Goal: Task Accomplishment & Management: Manage account settings

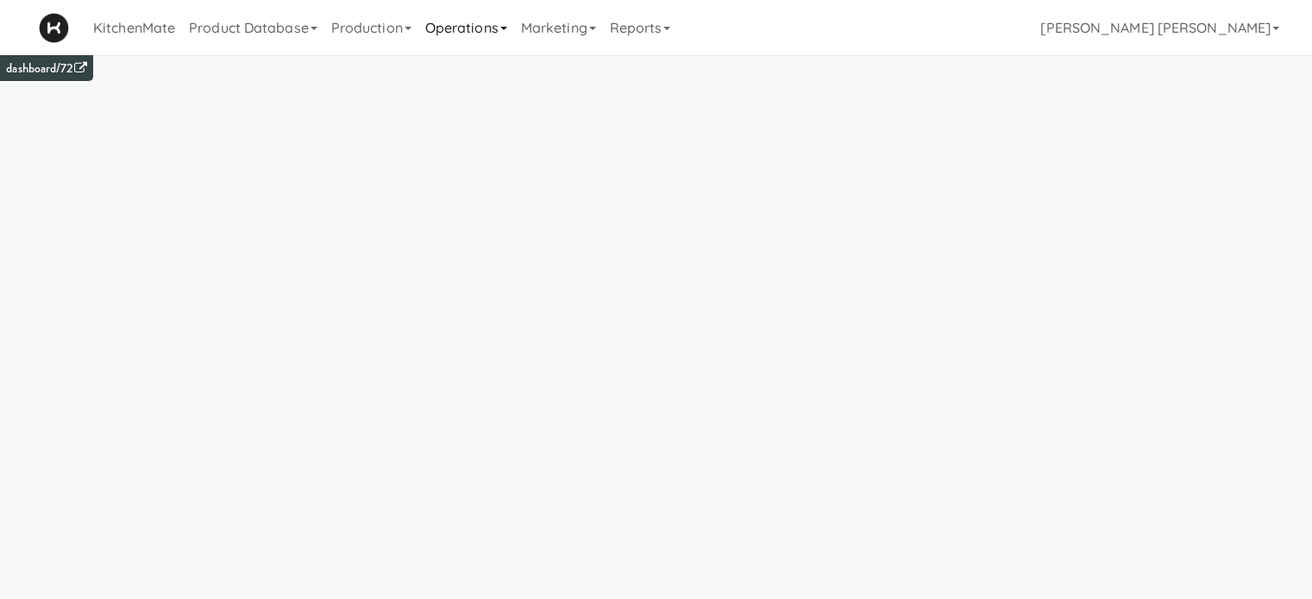
click at [455, 25] on link "Operations" at bounding box center [466, 27] width 96 height 55
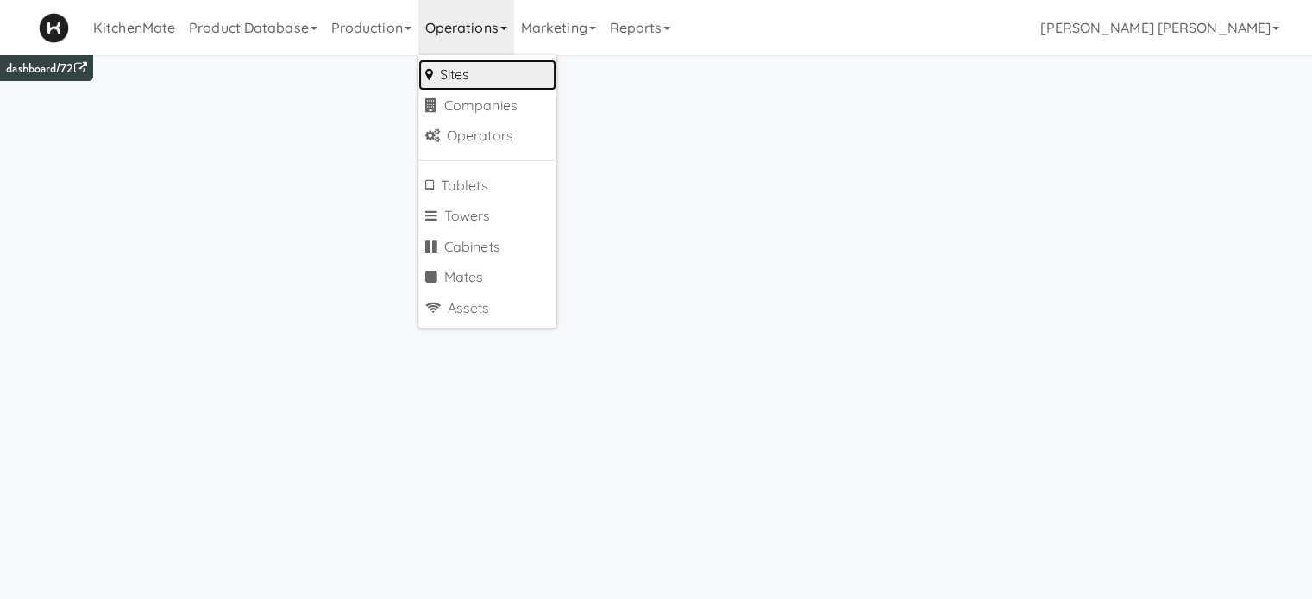
click at [476, 72] on link "Sites" at bounding box center [487, 75] width 138 height 31
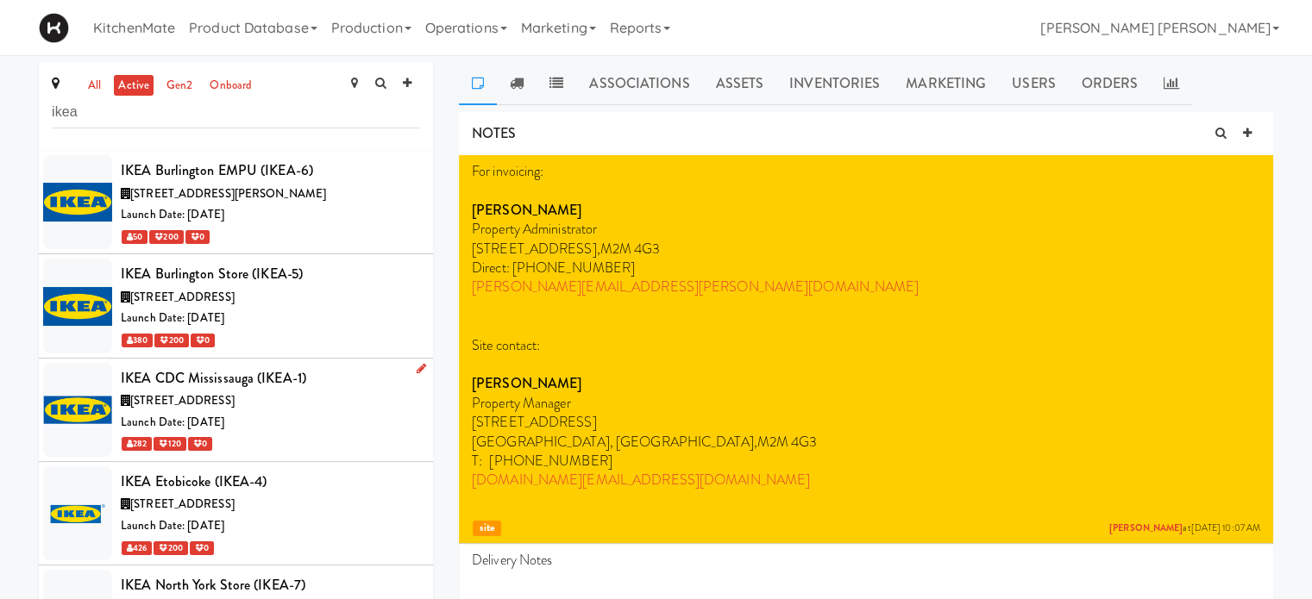
type input "ikea"
click at [235, 403] on span "[STREET_ADDRESS]" at bounding box center [182, 400] width 104 height 16
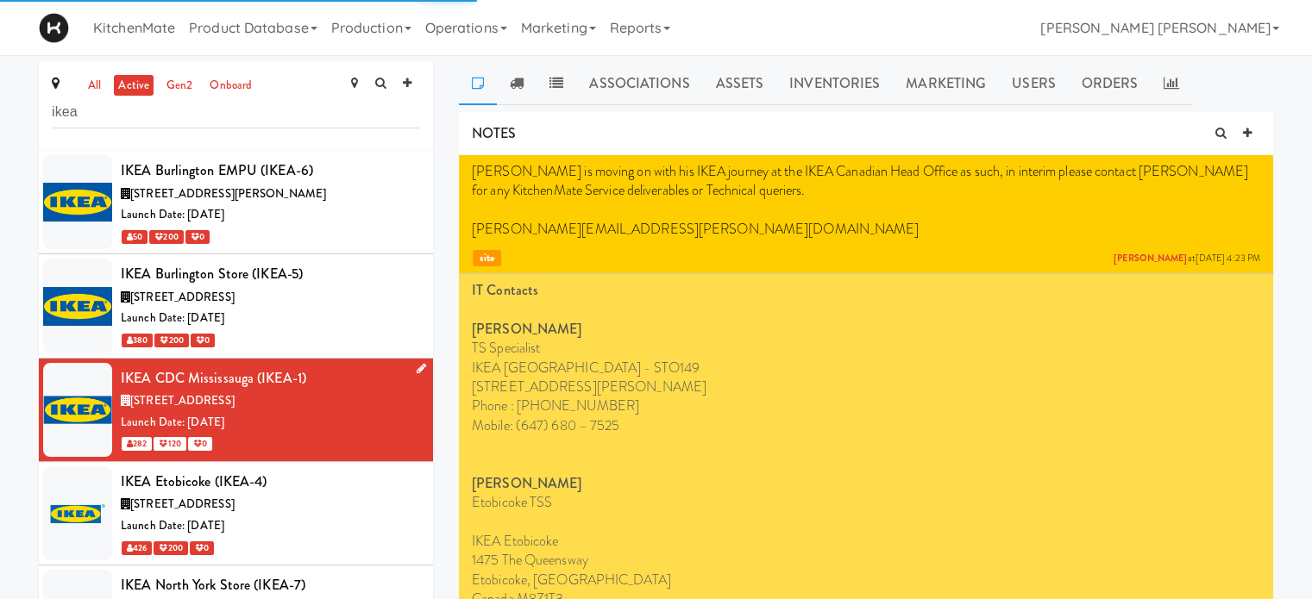
click at [417, 370] on icon at bounding box center [421, 368] width 9 height 11
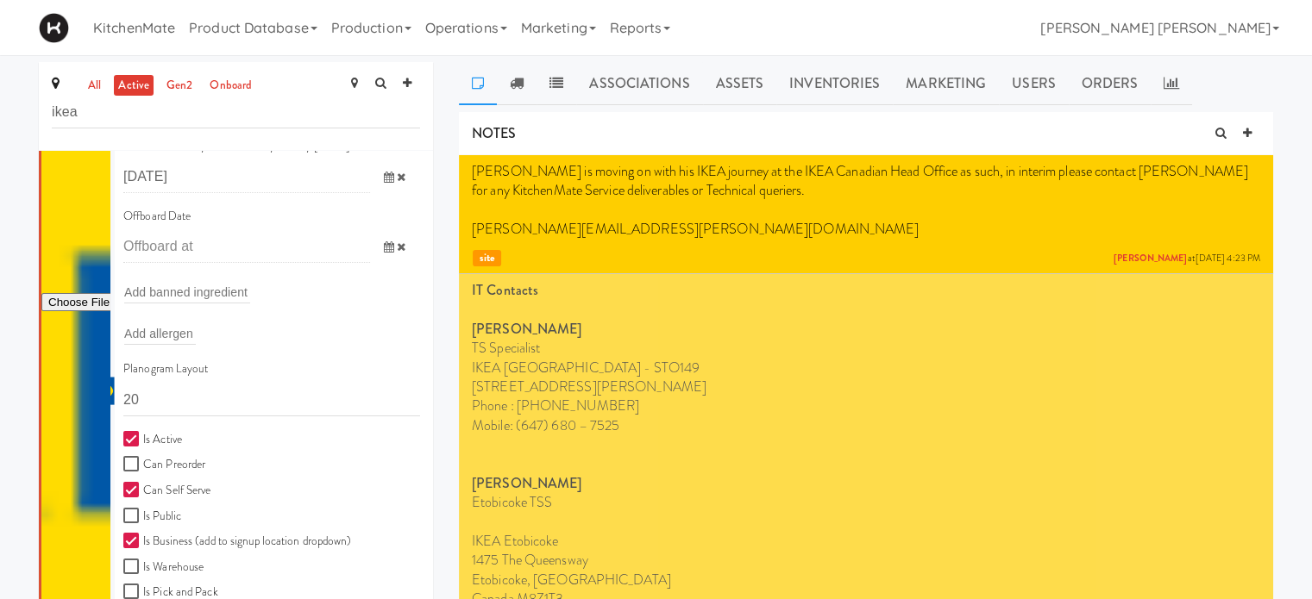
scroll to position [473, 0]
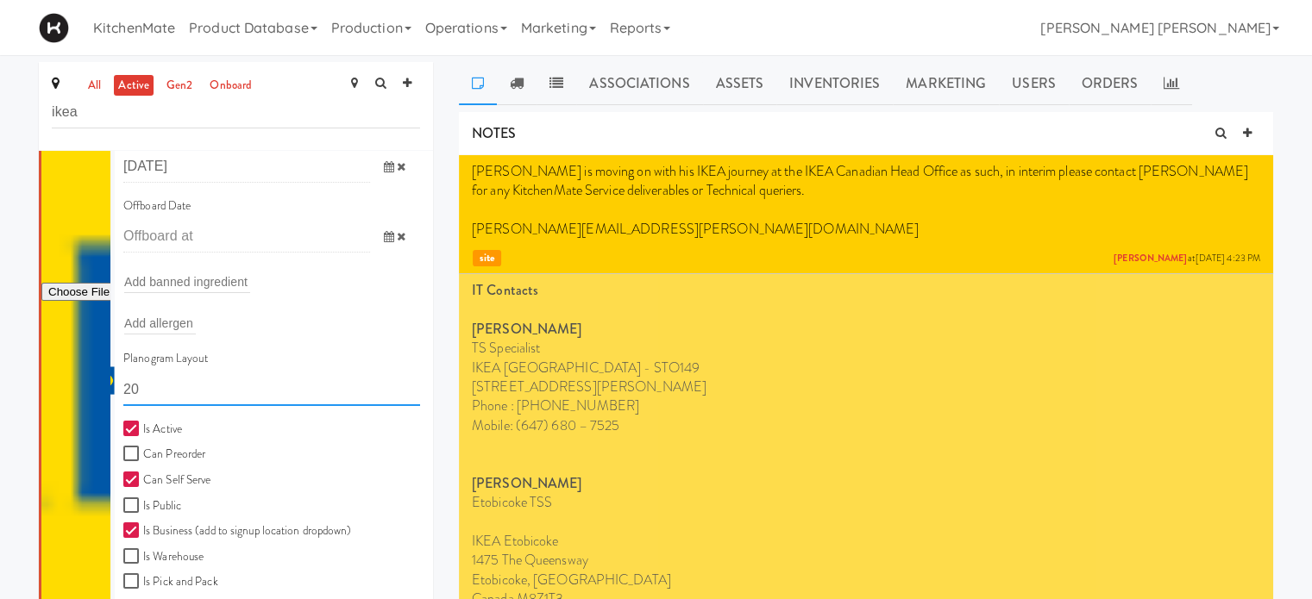
click at [243, 390] on input "20" at bounding box center [271, 390] width 297 height 32
type input "2"
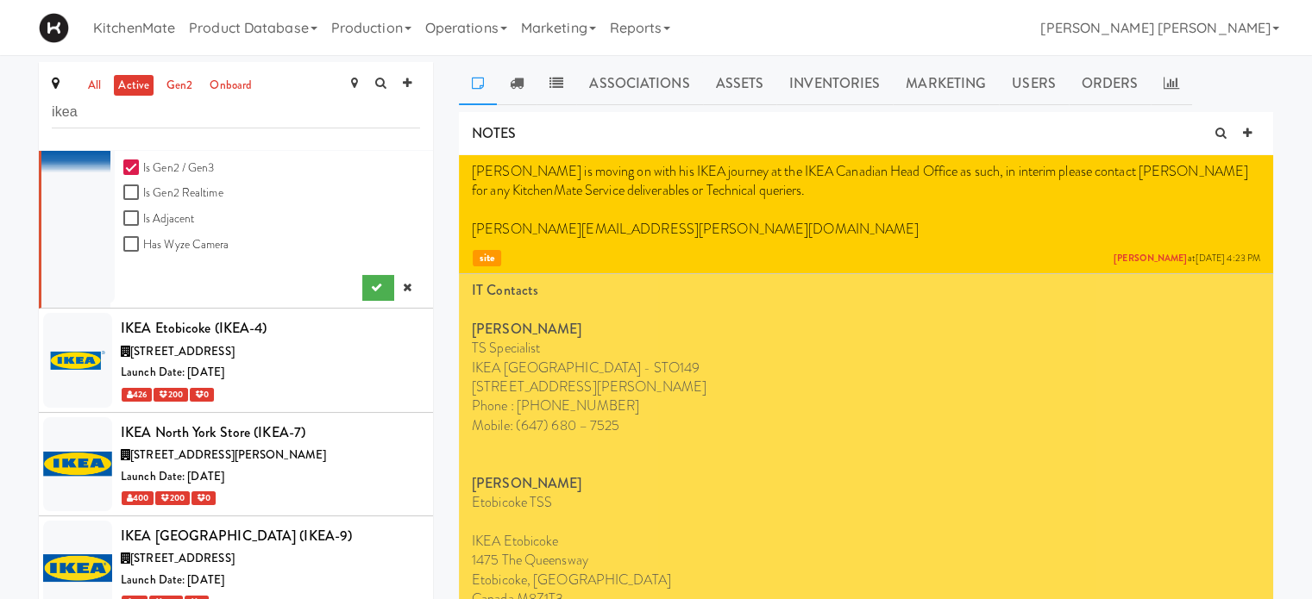
scroll to position [1038, 0]
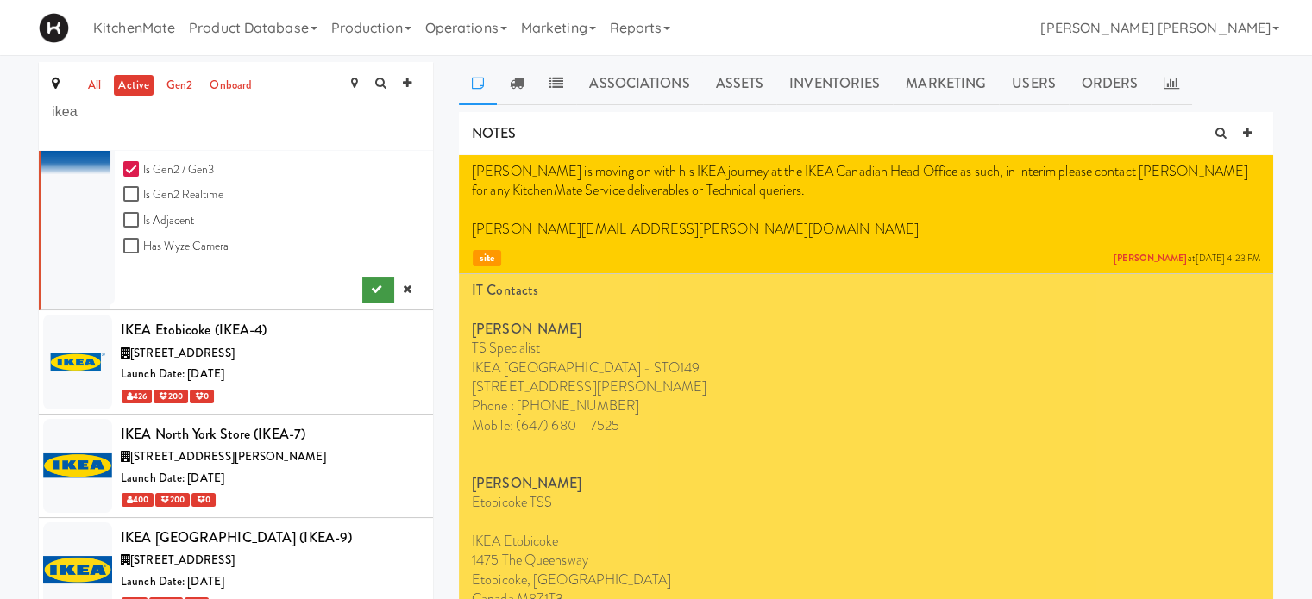
type input "11111,11111,11111,1111,1111,11111"
click at [362, 295] on button "submit" at bounding box center [378, 290] width 32 height 26
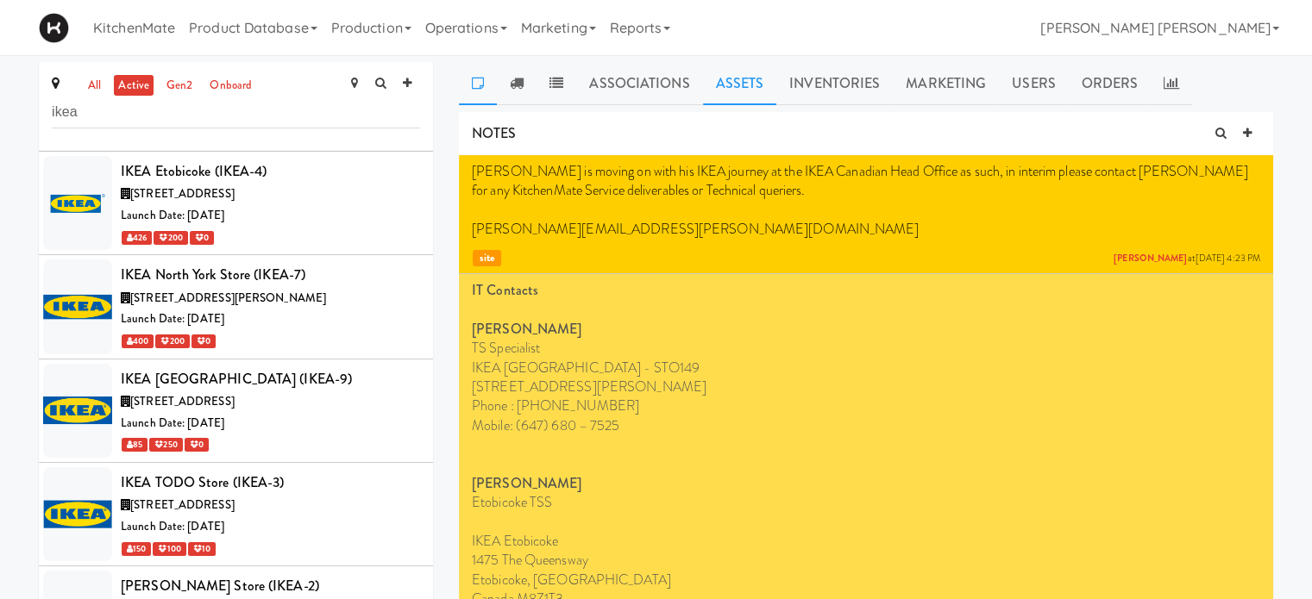
click at [725, 79] on link "Assets" at bounding box center [740, 83] width 74 height 43
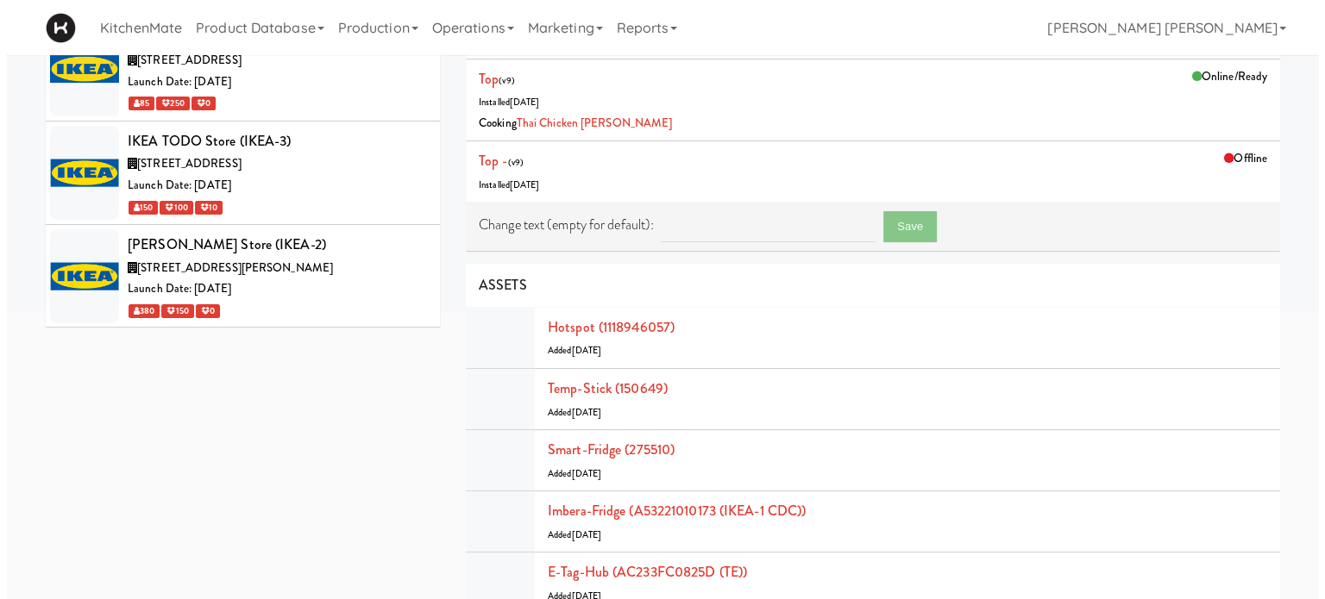
scroll to position [345, 0]
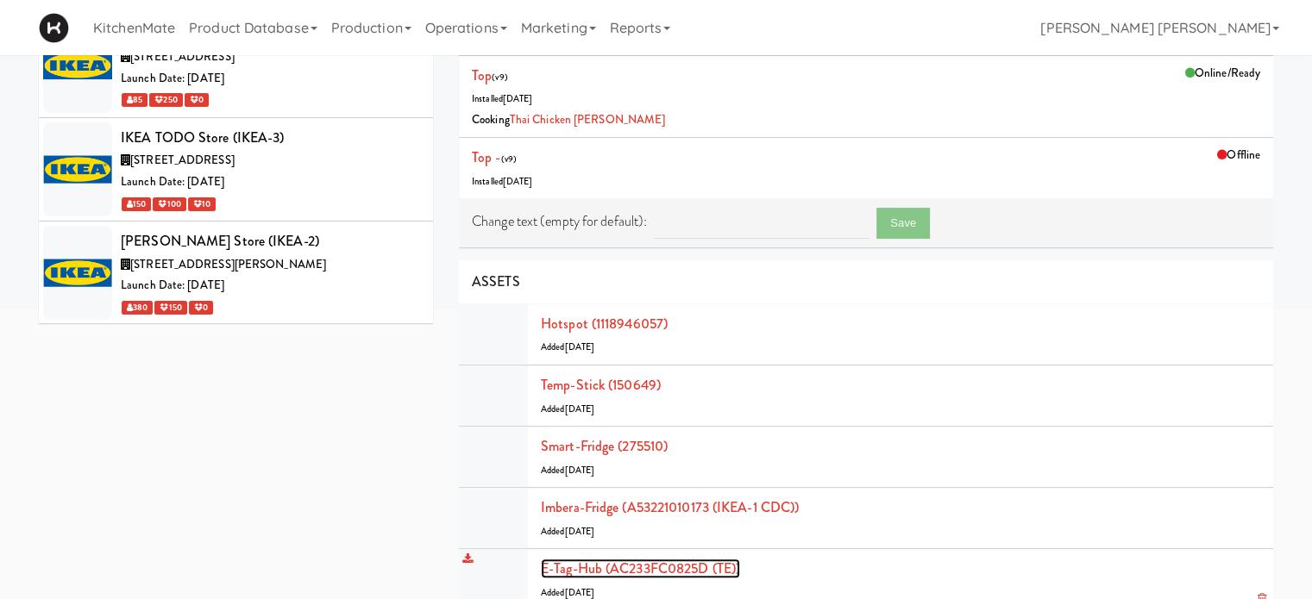
click at [591, 569] on link "E-tag-hub (AC233FC0825D (TE))" at bounding box center [640, 569] width 199 height 20
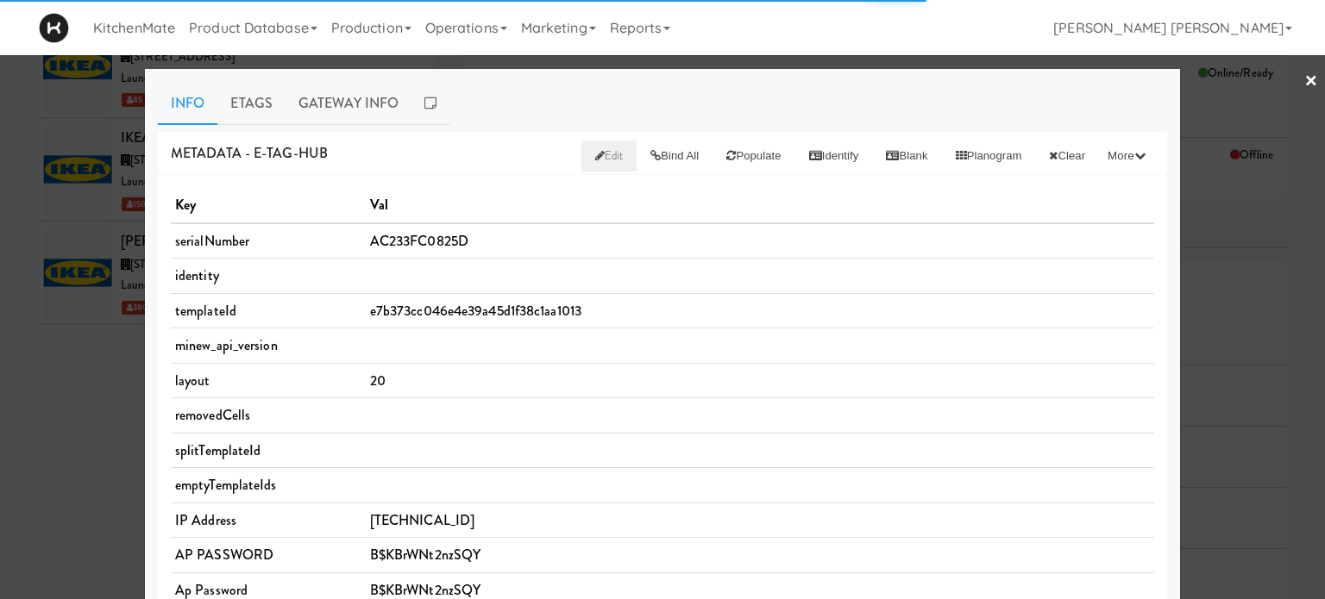
click at [595, 147] on span "Edit" at bounding box center [609, 155] width 28 height 16
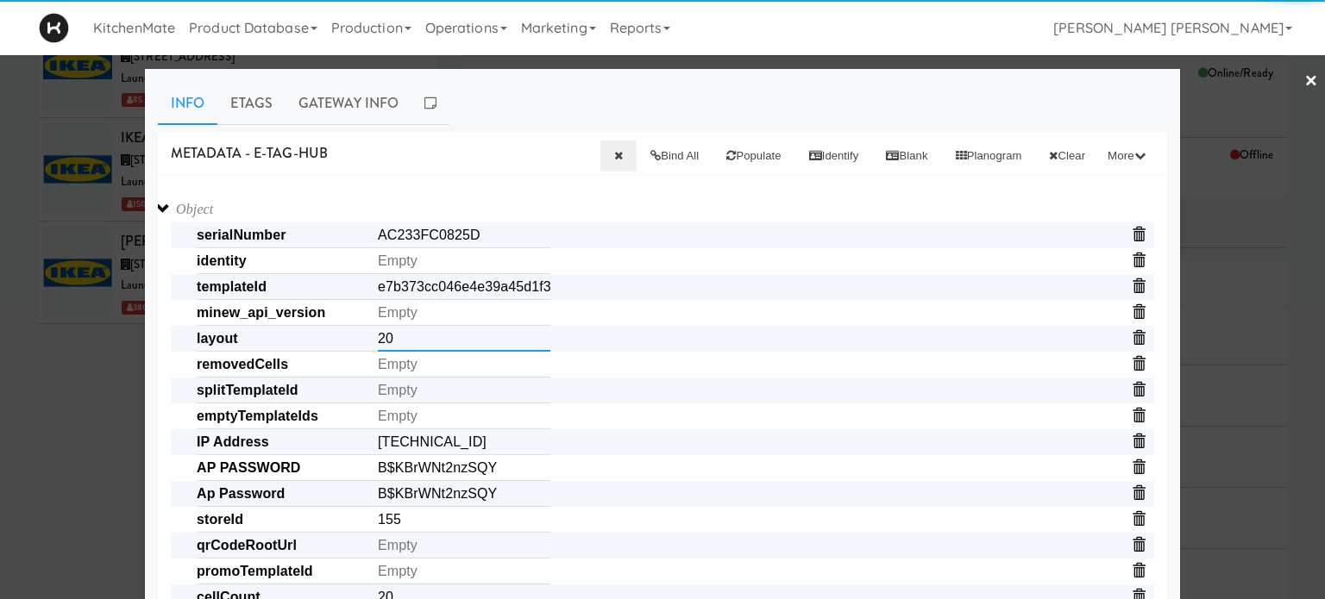
click at [445, 336] on input "20" at bounding box center [464, 339] width 173 height 26
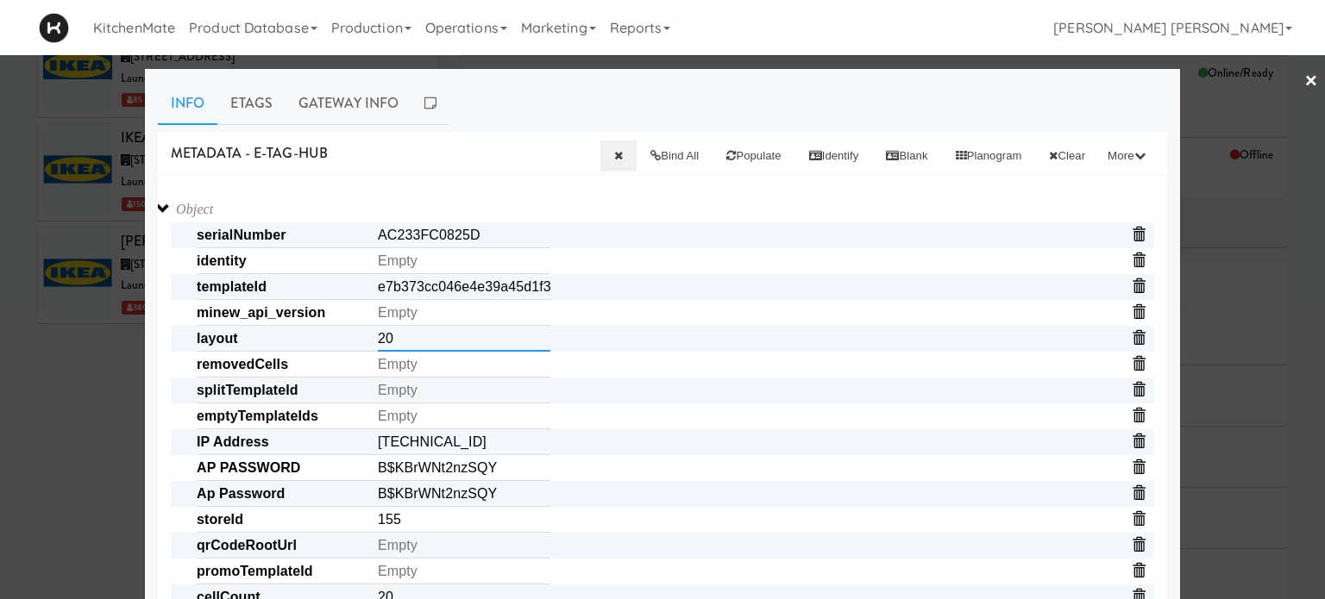
type input "2"
paste input "11111,11111,11111,1111,1111,11111"
type input "11111,11111,11111,1111,1111,11111"
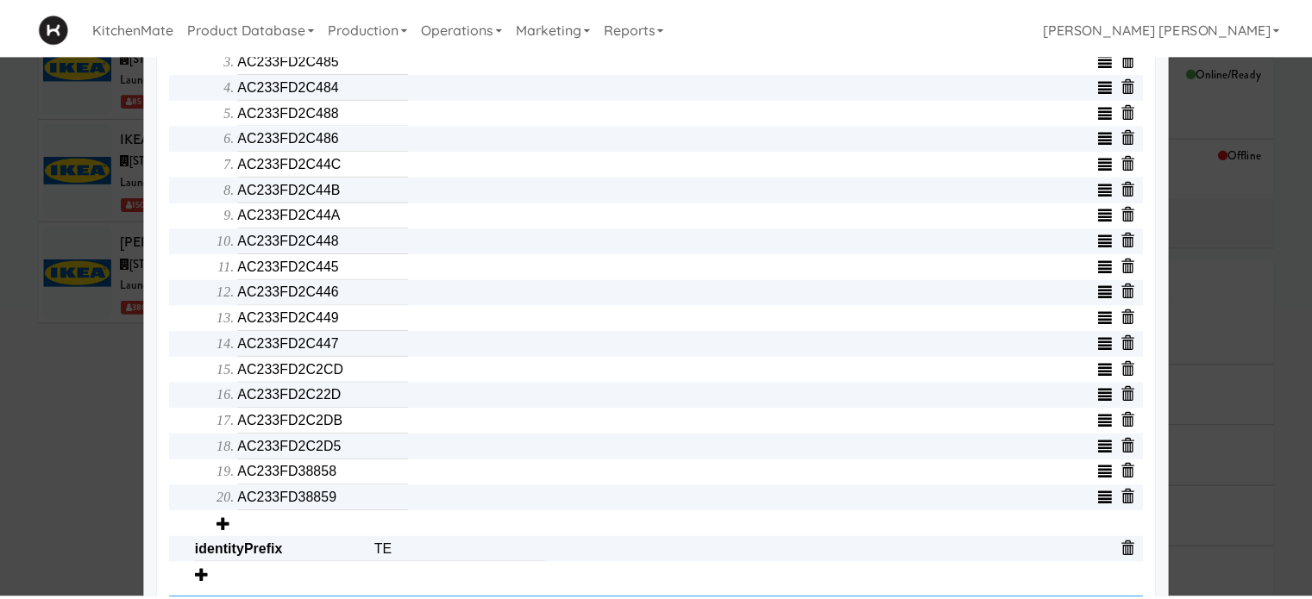
scroll to position [784, 0]
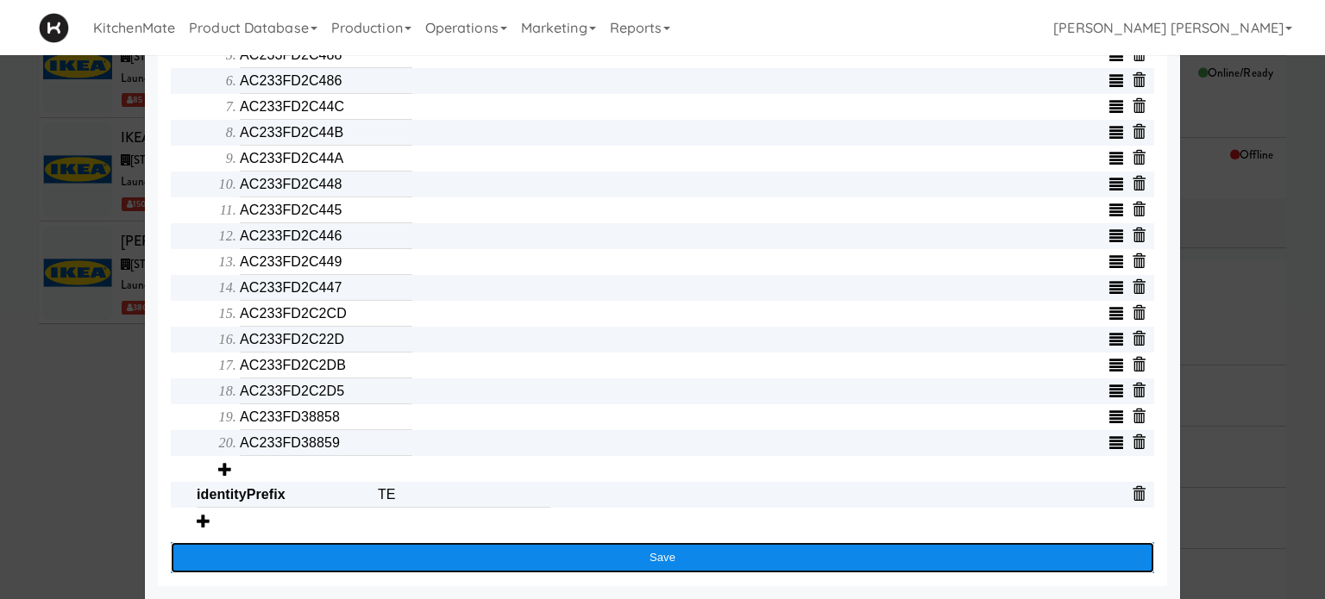
click at [405, 560] on button "Save" at bounding box center [662, 558] width 983 height 31
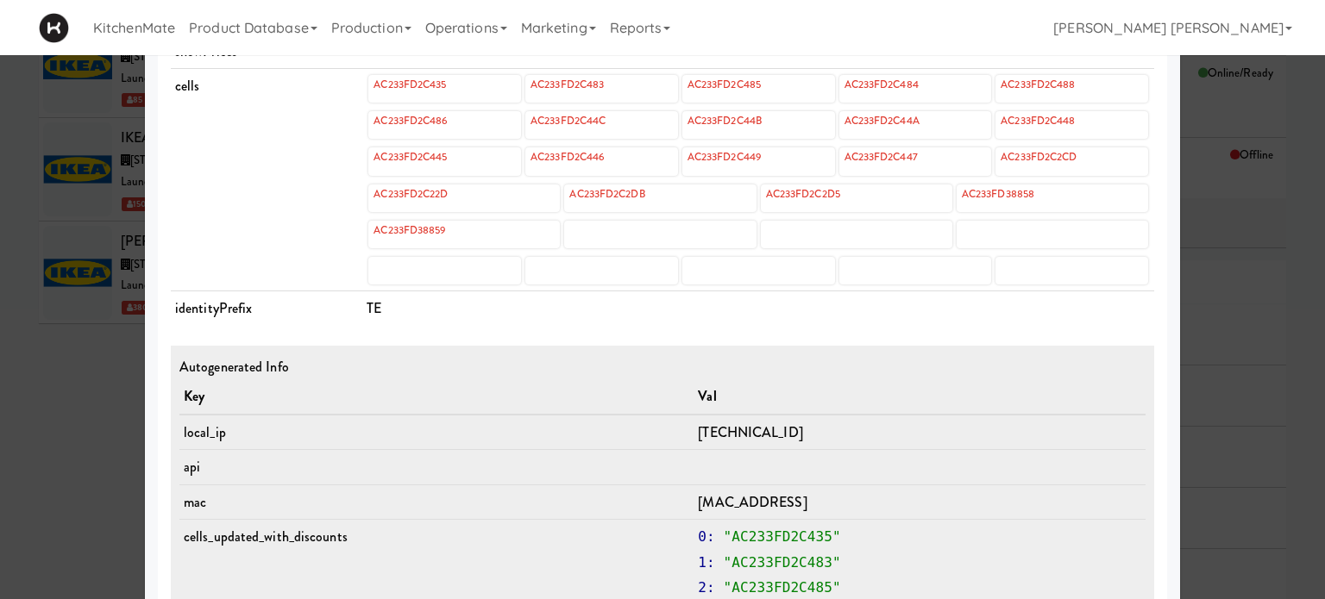
click at [69, 300] on div at bounding box center [662, 299] width 1325 height 599
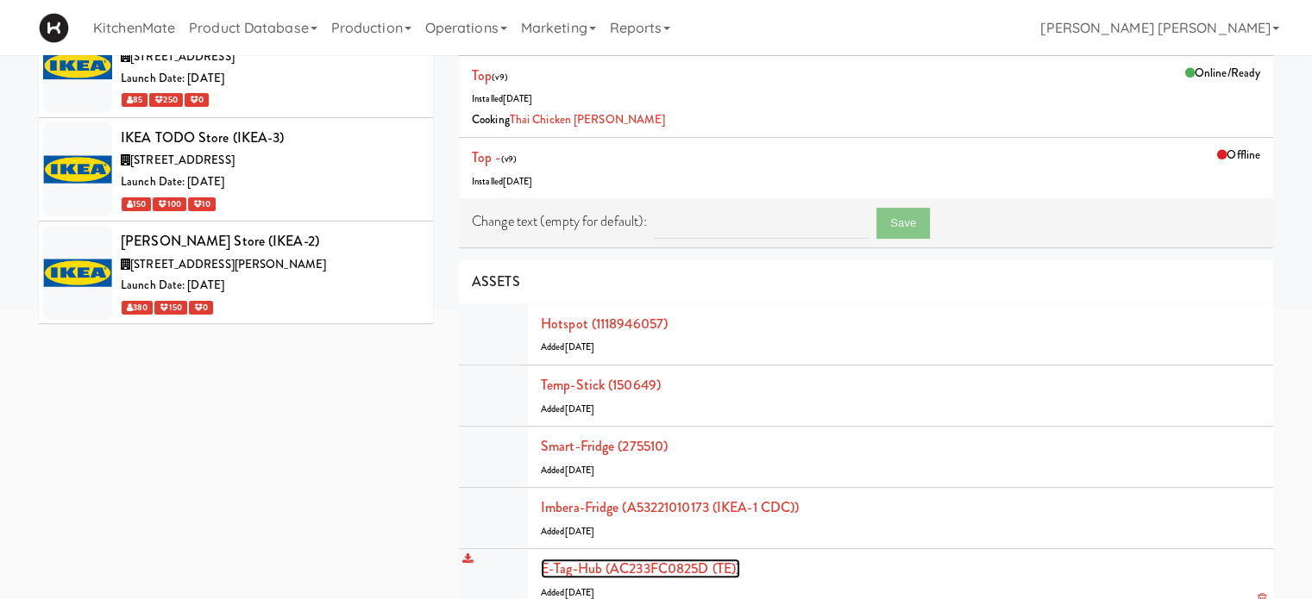
click at [659, 561] on link "E-tag-hub (AC233FC0825D (TE))" at bounding box center [640, 569] width 199 height 20
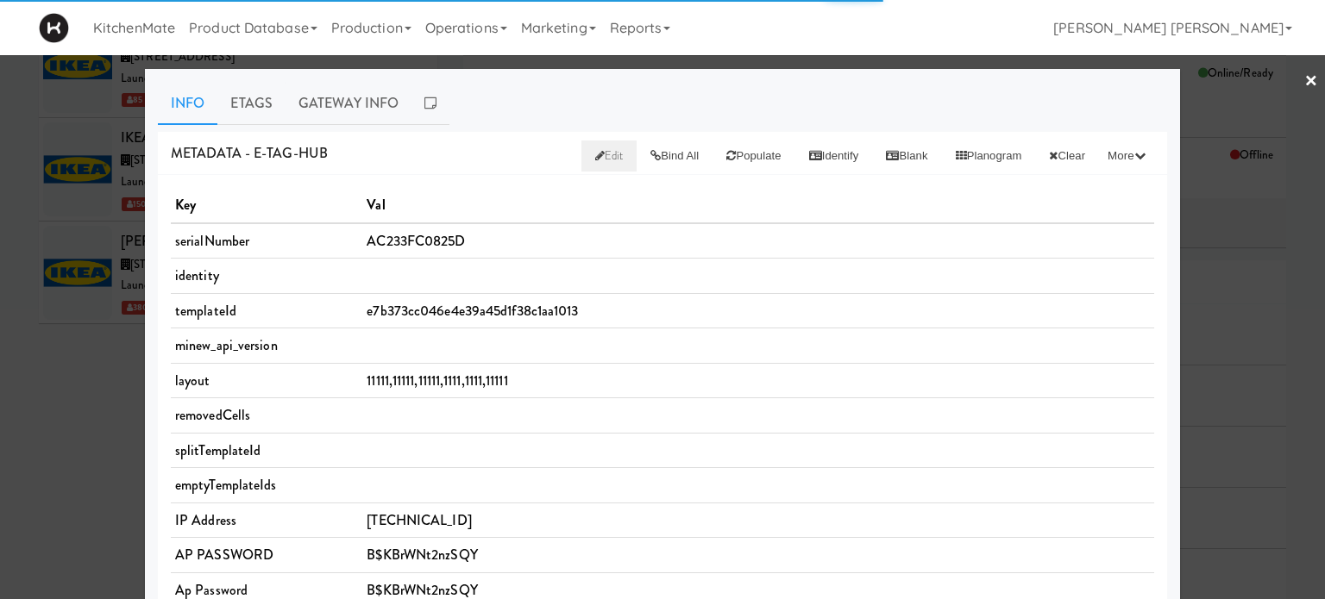
click at [595, 160] on span "Edit" at bounding box center [609, 155] width 28 height 16
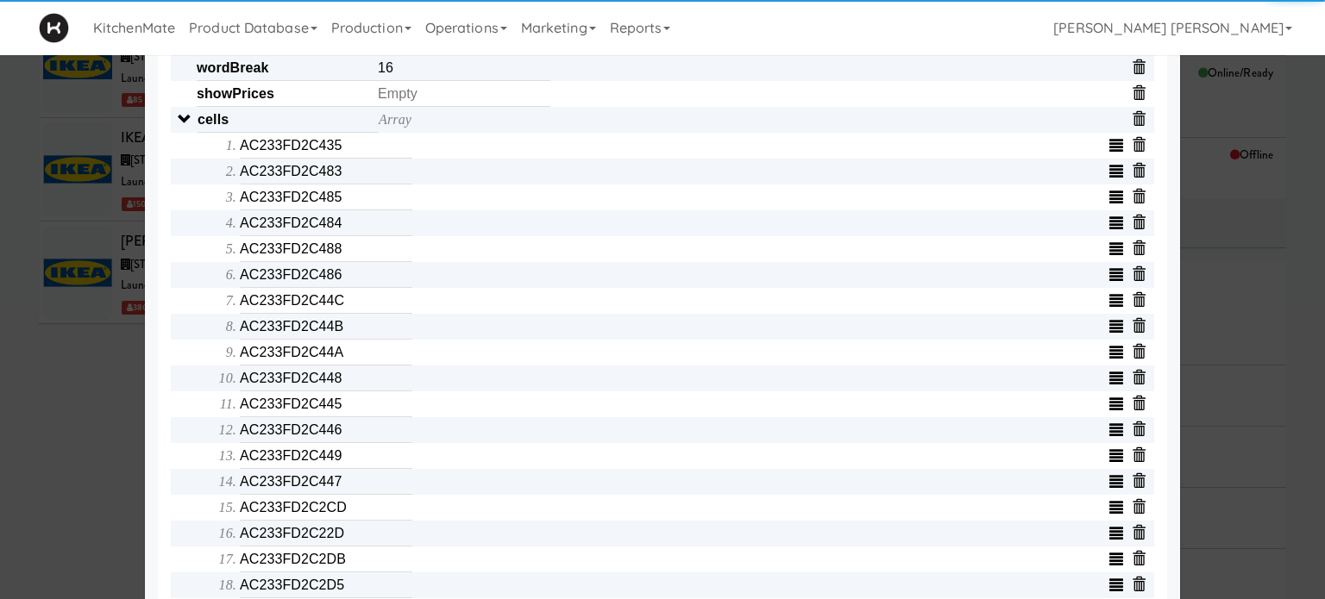
scroll to position [587, 0]
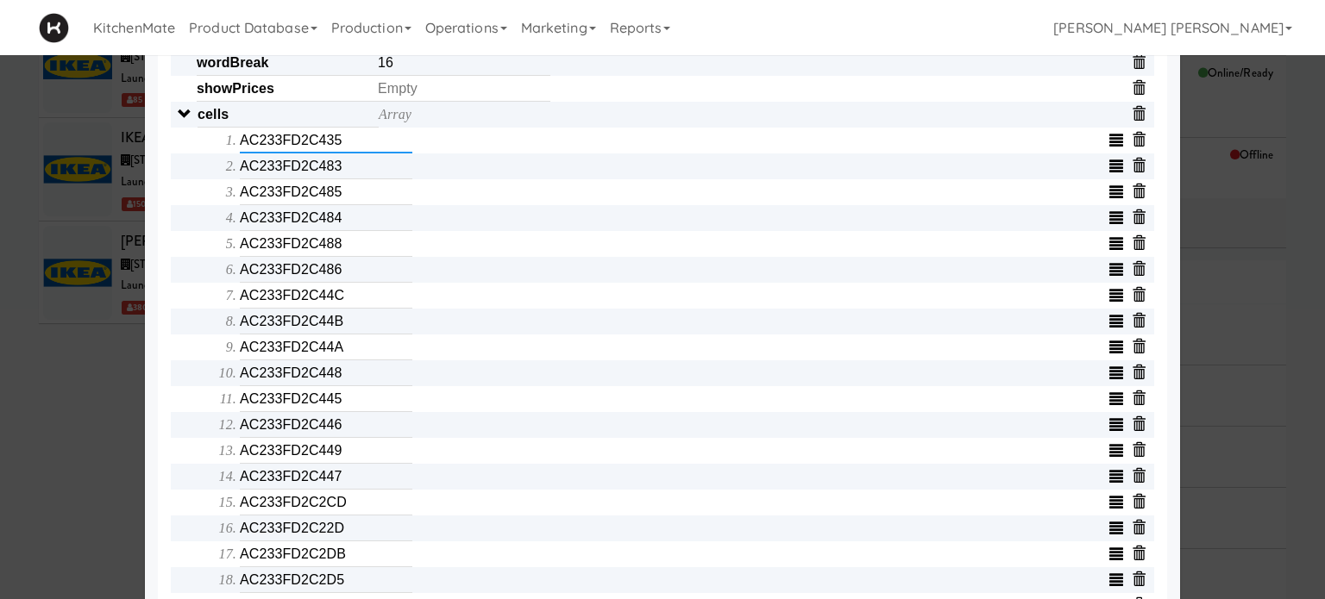
click at [330, 148] on input "AC233FD2C435" at bounding box center [326, 141] width 173 height 26
click at [335, 176] on input "AC233FD2C483" at bounding box center [326, 167] width 173 height 26
click at [335, 176] on input "text" at bounding box center [326, 167] width 173 height 26
click at [338, 199] on input "AC233FD2C485" at bounding box center [326, 192] width 173 height 26
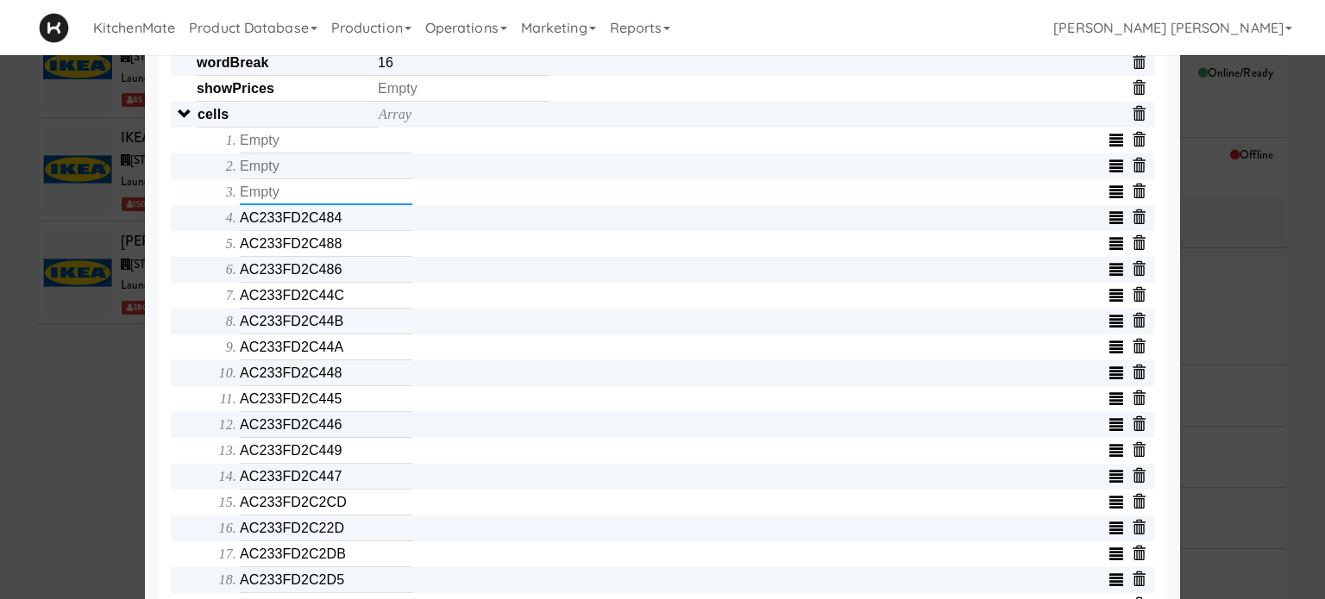
click at [338, 199] on input "text" at bounding box center [326, 192] width 173 height 26
click at [317, 223] on input "AC233FD2C484" at bounding box center [326, 218] width 173 height 26
click at [317, 223] on input "text" at bounding box center [326, 218] width 173 height 26
click at [325, 257] on input "AC233FD2C488" at bounding box center [326, 244] width 173 height 26
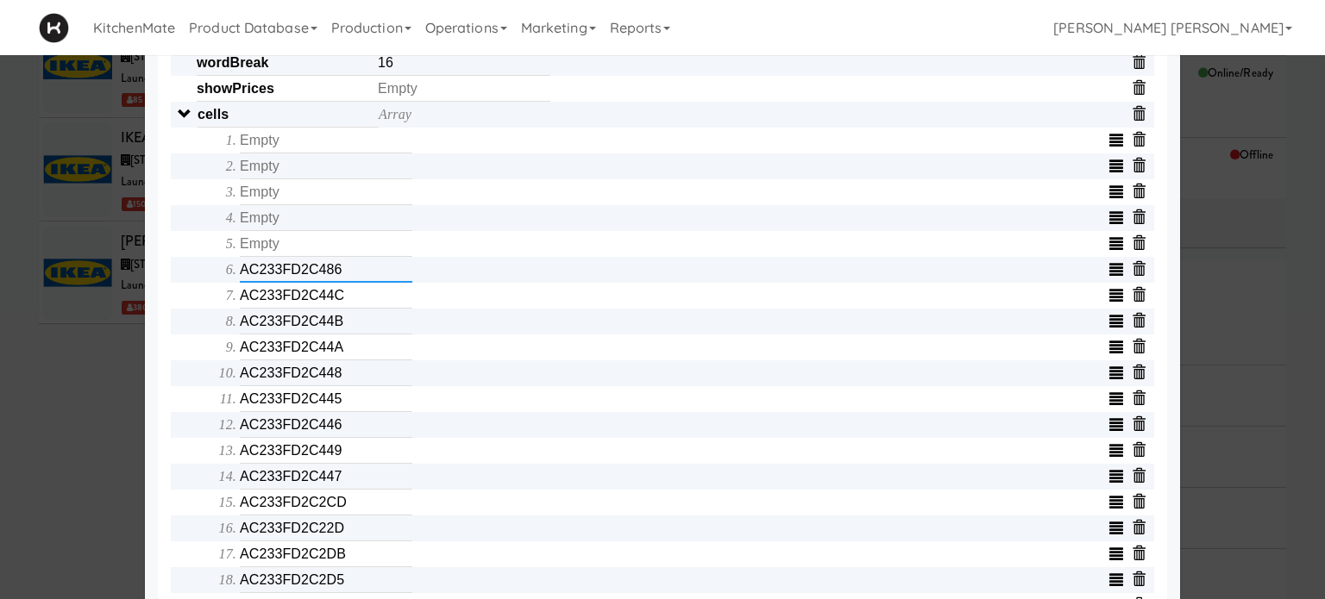
click at [324, 273] on input "AC233FD2C486" at bounding box center [326, 270] width 173 height 26
click at [326, 304] on input "AC233FD2C44C" at bounding box center [326, 296] width 173 height 26
click at [326, 304] on input "text" at bounding box center [326, 296] width 173 height 26
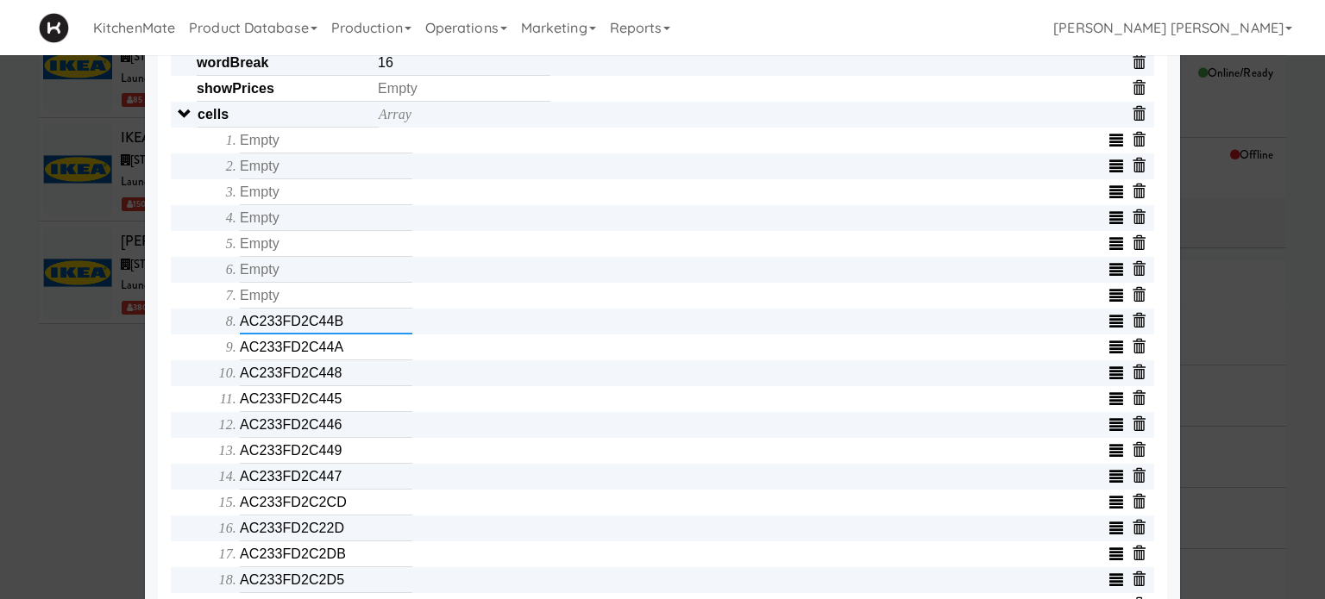
click at [327, 322] on input "AC233FD2C44B" at bounding box center [326, 322] width 173 height 26
click at [327, 322] on input "text" at bounding box center [326, 322] width 173 height 26
click at [173, 361] on div "Object serialNumber AC233FC0825D identity templateId e7b373cc046e4e39a45d1f38c1…" at bounding box center [662, 270] width 983 height 1320
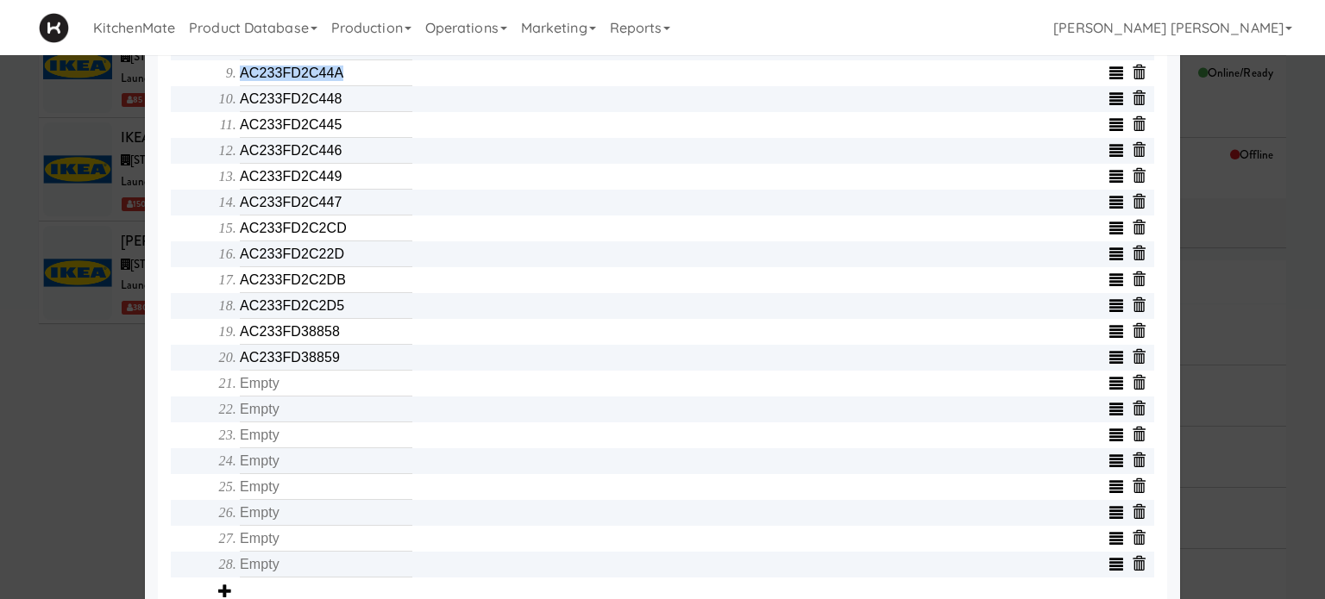
scroll to position [863, 0]
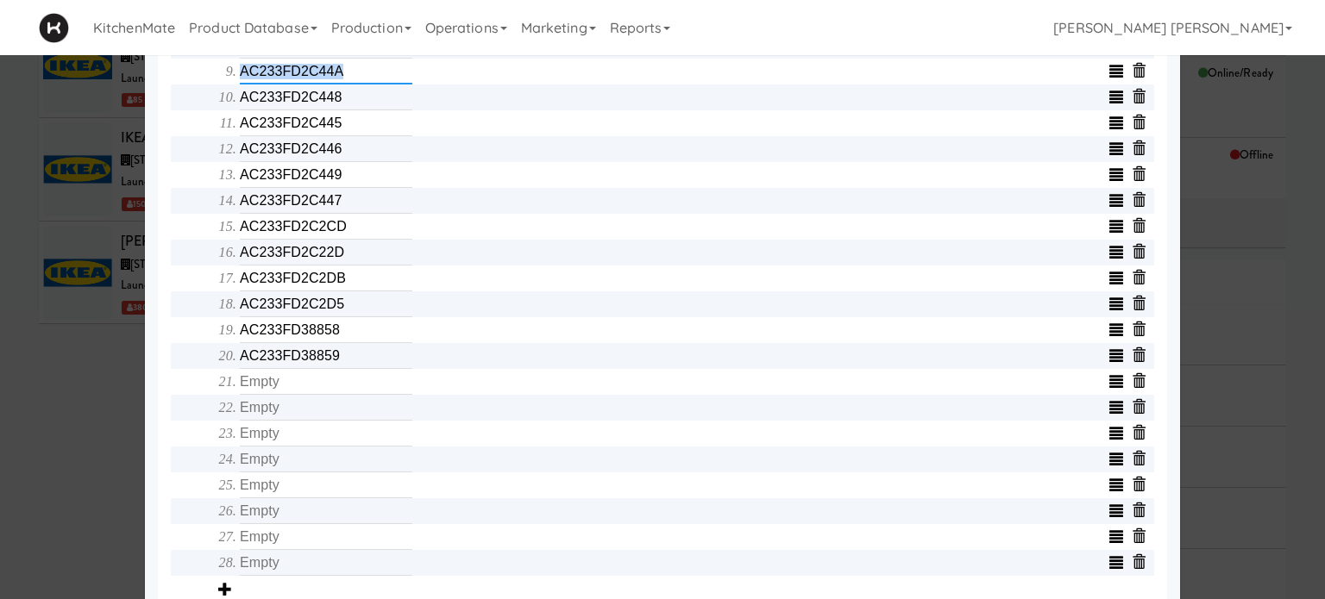
click at [315, 82] on input "AC233FD2C44A" at bounding box center [326, 72] width 173 height 26
click at [315, 107] on input "AC233FD2C448" at bounding box center [326, 98] width 173 height 26
click at [315, 107] on input "text" at bounding box center [326, 98] width 173 height 26
click at [313, 122] on input "AC233FD2C445" at bounding box center [326, 123] width 173 height 26
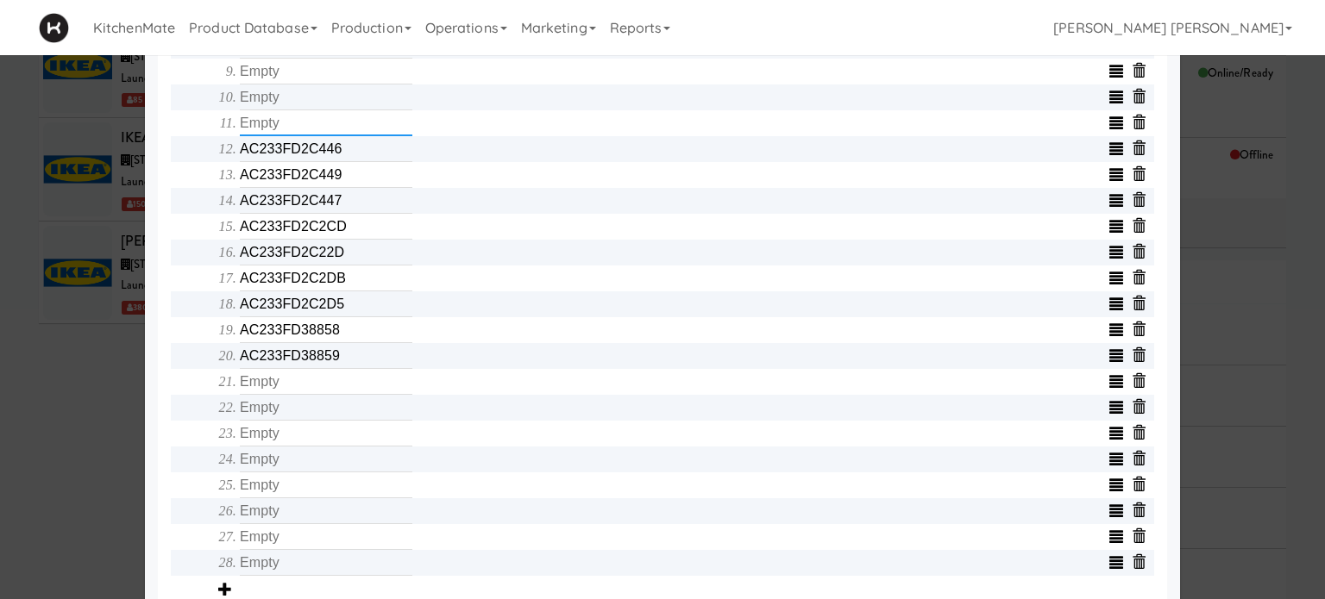
click at [313, 122] on input "text" at bounding box center [326, 123] width 173 height 26
click at [313, 156] on input "AC233FD2C446" at bounding box center [326, 149] width 173 height 26
click at [313, 156] on input "text" at bounding box center [326, 149] width 173 height 26
click at [315, 188] on input "AC233FD2C449" at bounding box center [326, 175] width 173 height 26
click at [315, 188] on input "text" at bounding box center [326, 175] width 173 height 26
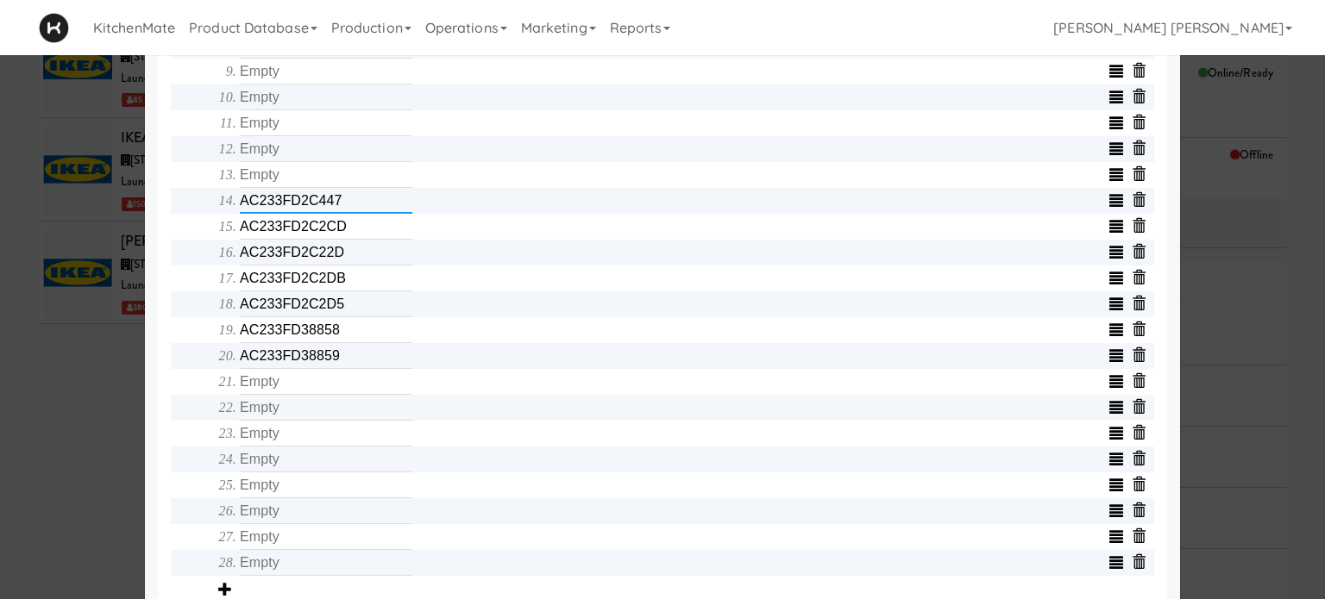
click at [321, 204] on input "AC233FD2C447" at bounding box center [326, 201] width 173 height 26
click at [321, 204] on input "text" at bounding box center [326, 201] width 173 height 26
click at [323, 229] on input "AC233FD2C2CD" at bounding box center [326, 227] width 173 height 26
click at [323, 229] on input "text" at bounding box center [326, 227] width 173 height 26
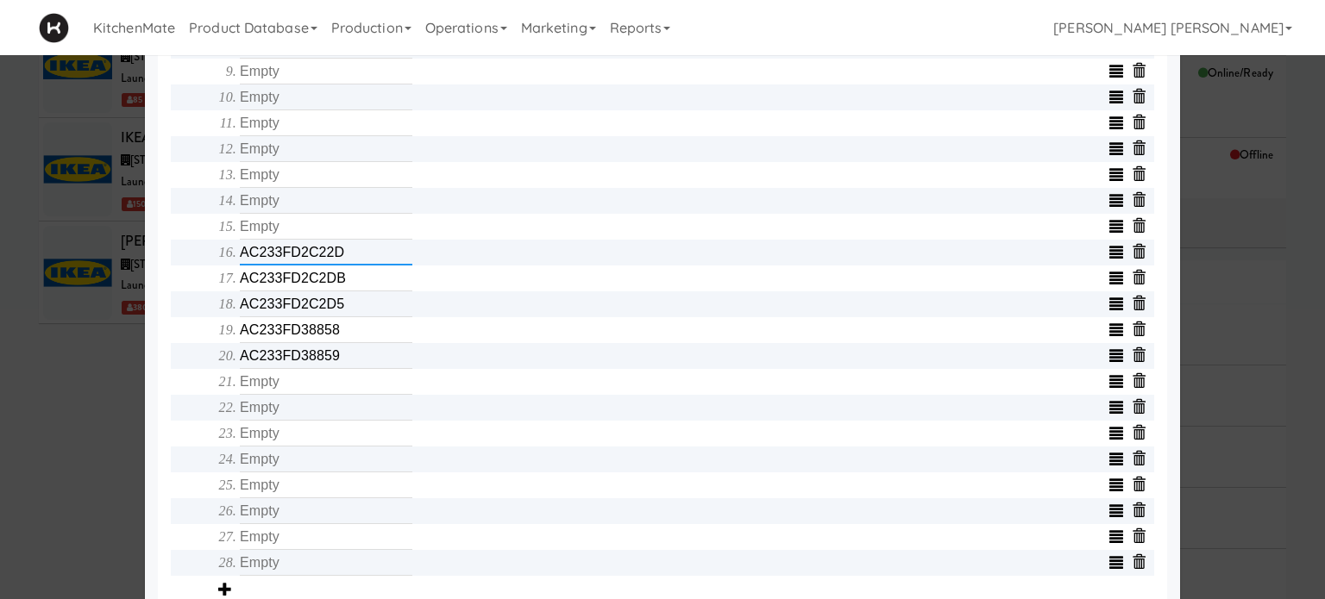
click at [324, 255] on input "AC233FD2C22D" at bounding box center [326, 253] width 173 height 26
click at [324, 255] on input "text" at bounding box center [326, 253] width 173 height 26
click at [324, 289] on input "AC233FD2C2DB" at bounding box center [326, 279] width 173 height 26
type input "AC233FD2CDB"
click at [324, 289] on input "AC233FD2CDB" at bounding box center [326, 279] width 173 height 26
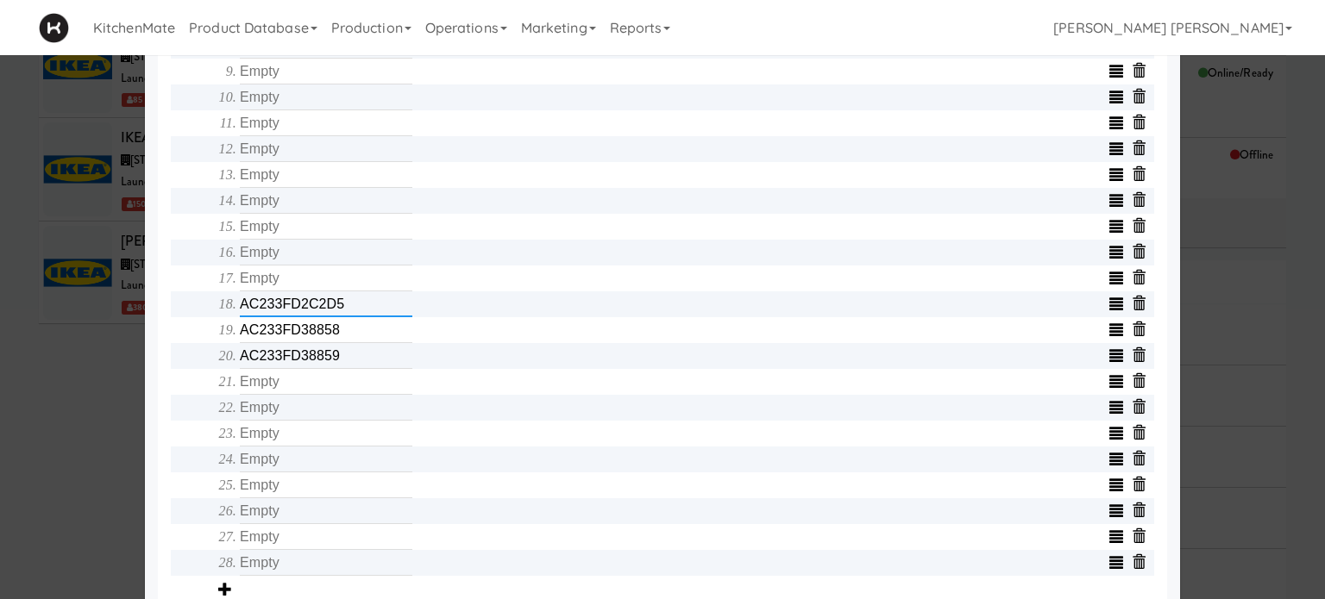
click at [329, 316] on input "AC233FD2C2D5" at bounding box center [326, 305] width 173 height 26
click at [329, 316] on input "text" at bounding box center [326, 305] width 173 height 26
click at [330, 343] on input "AC233FD38858" at bounding box center [326, 330] width 173 height 26
click at [330, 343] on input "text" at bounding box center [326, 330] width 173 height 26
click at [330, 365] on input "AC233FD38859" at bounding box center [326, 356] width 173 height 26
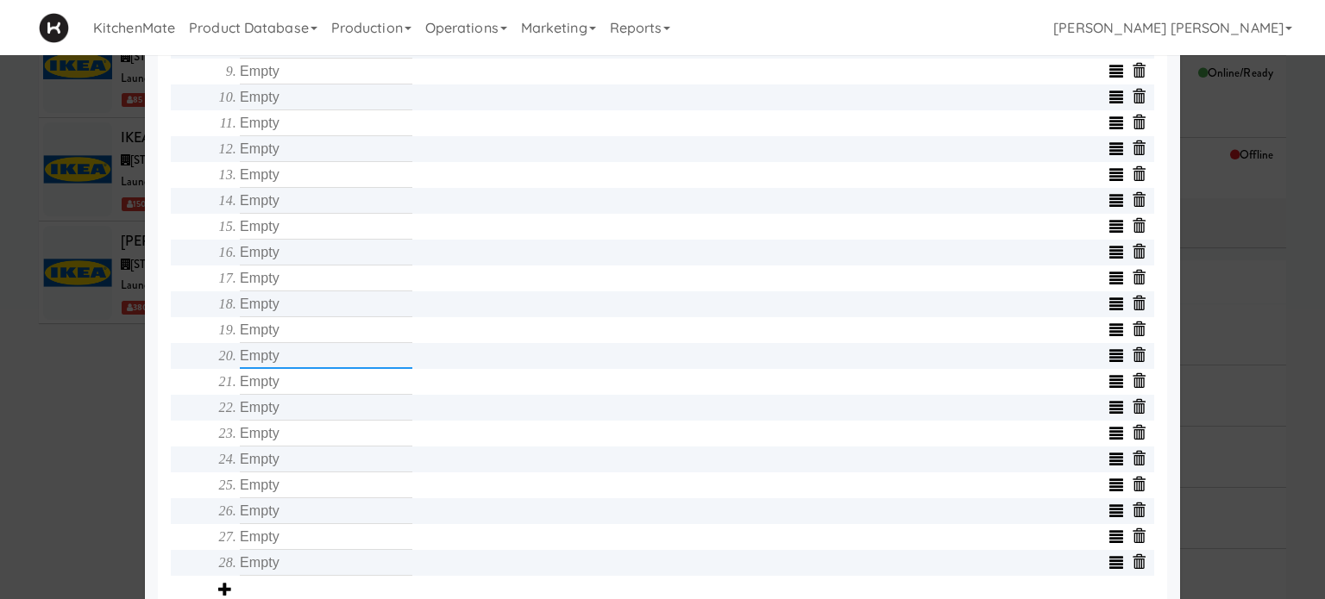
click at [330, 365] on input "text" at bounding box center [326, 356] width 173 height 26
click at [197, 323] on span "Array" at bounding box center [675, 215] width 957 height 774
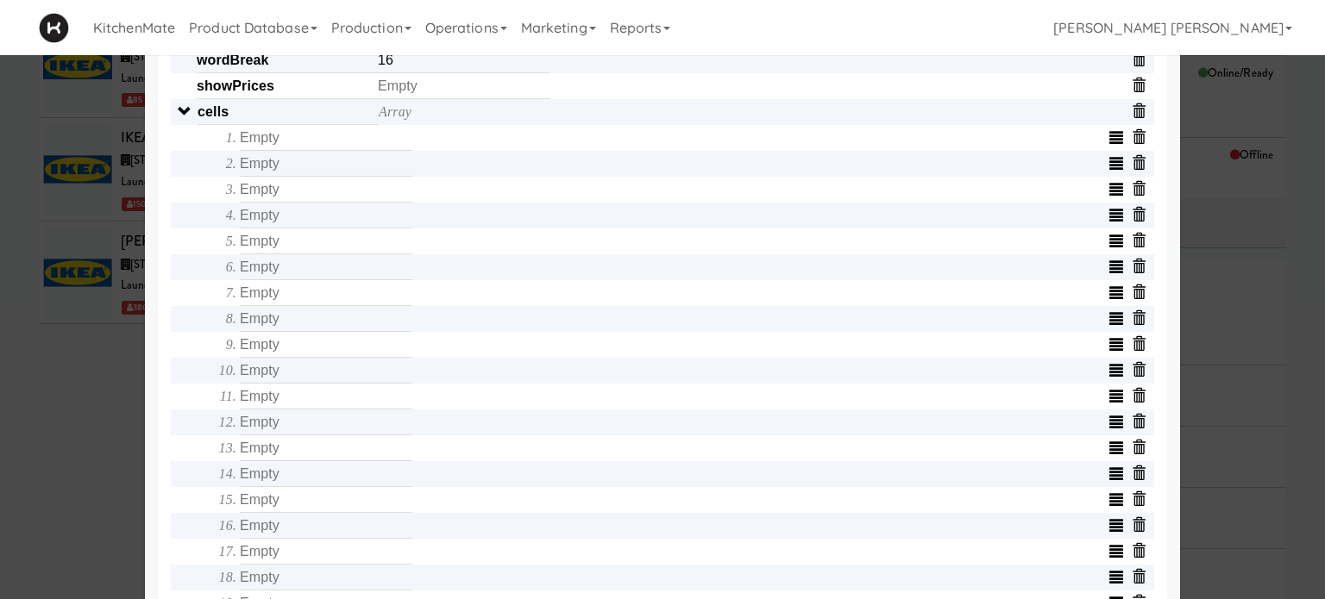
scroll to position [587, 0]
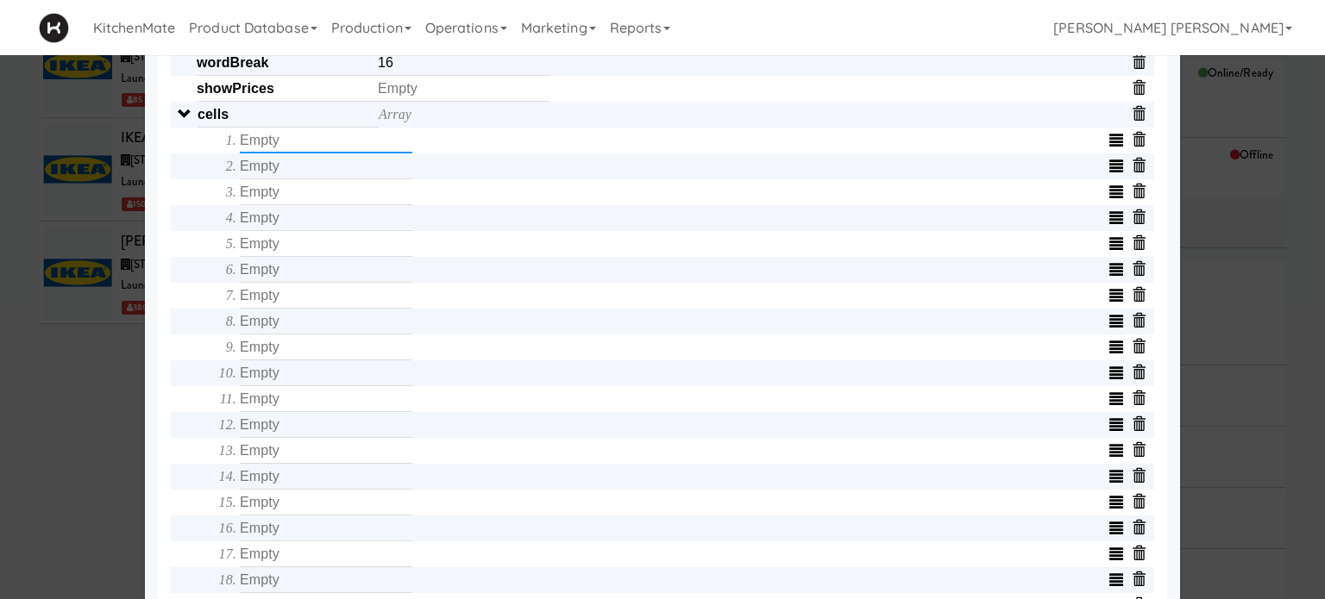
click at [287, 141] on input "text" at bounding box center [326, 141] width 173 height 26
type input "AC233FD134F4"
click at [284, 179] on input "text" at bounding box center [326, 167] width 173 height 26
type input "AC233FD2C484"
click at [285, 191] on input "text" at bounding box center [326, 192] width 173 height 26
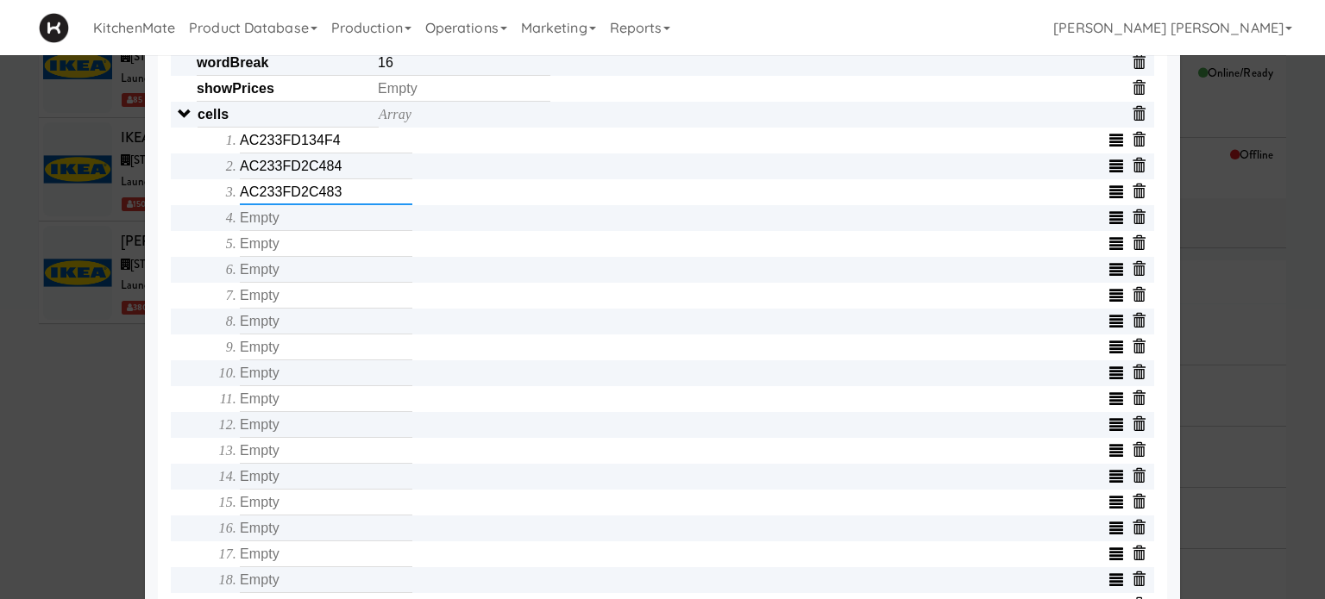
type input "AC233FD2C483"
click at [292, 216] on input "text" at bounding box center [326, 218] width 173 height 26
type input "AC233FD2C485"
click at [311, 252] on input "text" at bounding box center [326, 244] width 173 height 26
type input "AC233FD2C435"
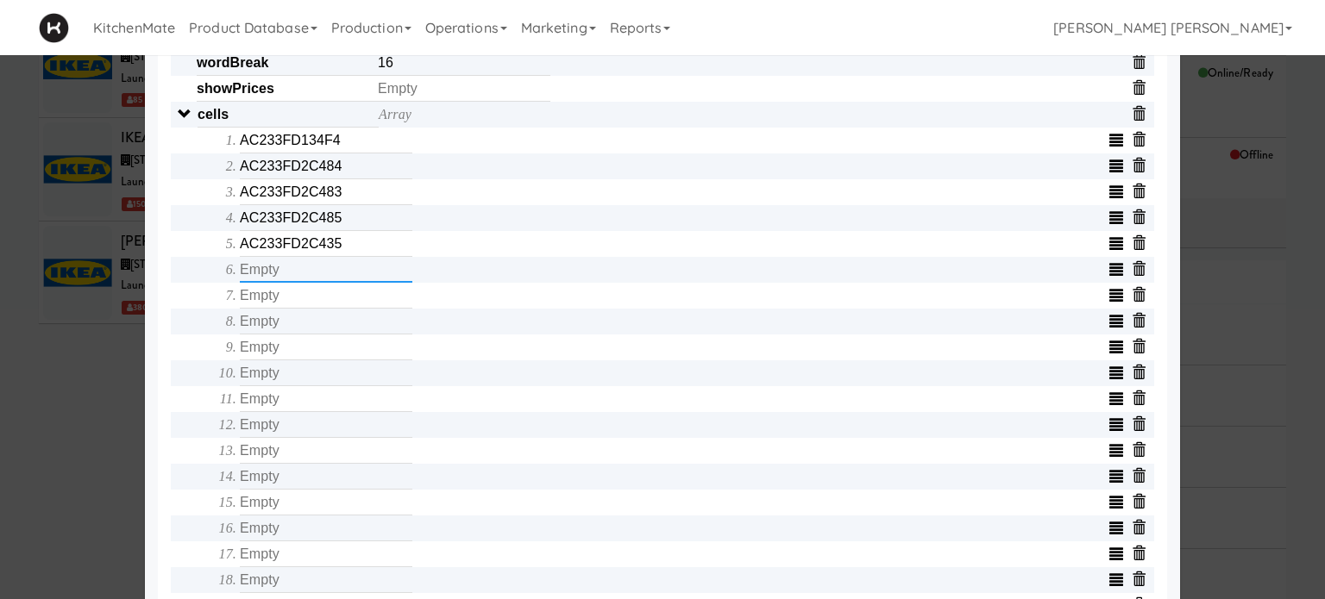
click at [318, 275] on input "text" at bounding box center [326, 270] width 173 height 26
type input "AC233FD1CE5C"
click at [301, 309] on input "text" at bounding box center [326, 296] width 173 height 26
type input "AC233FD1361E"
click at [311, 327] on input "text" at bounding box center [326, 322] width 173 height 26
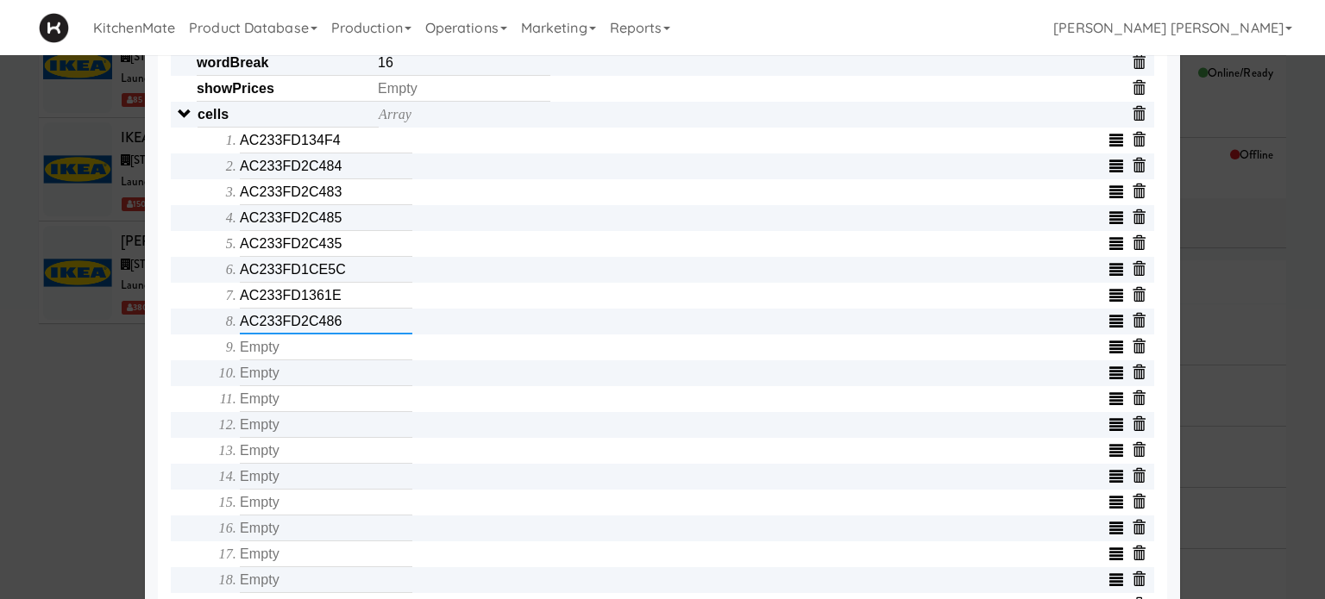
type input "AC233FD2C486"
click at [320, 335] on input "AC233FD2C486" at bounding box center [326, 322] width 173 height 26
click at [317, 352] on input "text" at bounding box center [326, 348] width 173 height 26
type input "AC233FD2C44B"
click at [317, 382] on input "text" at bounding box center [326, 374] width 173 height 26
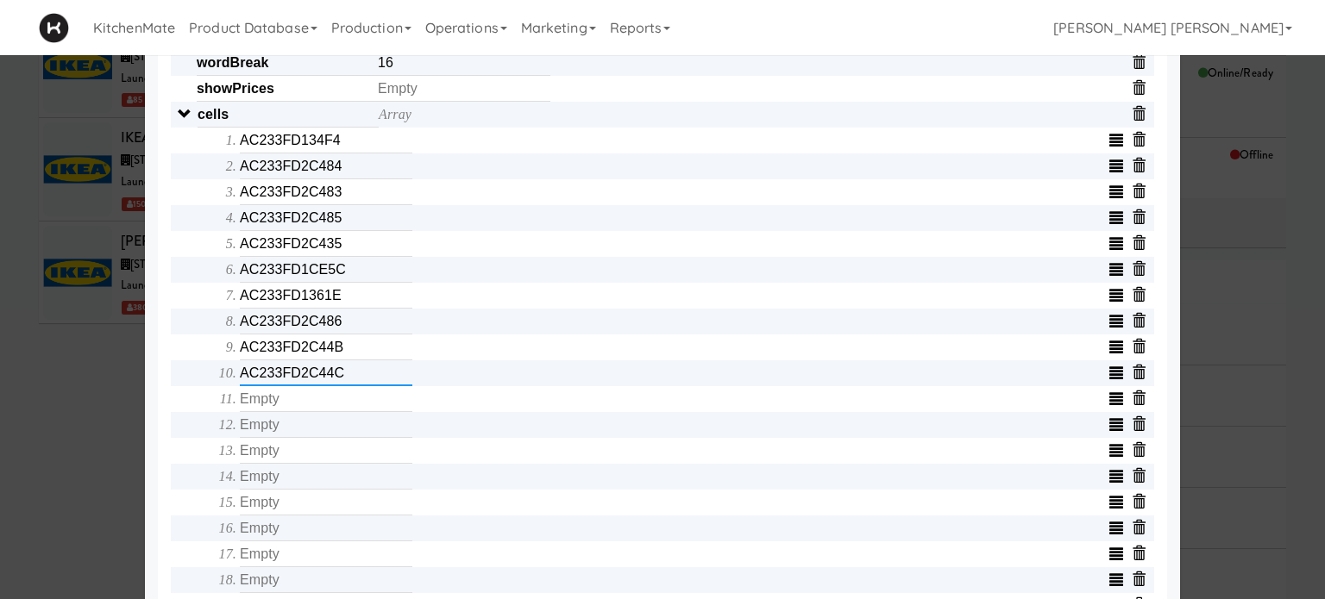
type input "AC233FD2C44C"
click at [319, 407] on input "text" at bounding box center [326, 399] width 173 height 26
type input "AC233FD134DF"
click at [328, 438] on input "text" at bounding box center [326, 425] width 173 height 26
type input "AC233FD134E0"
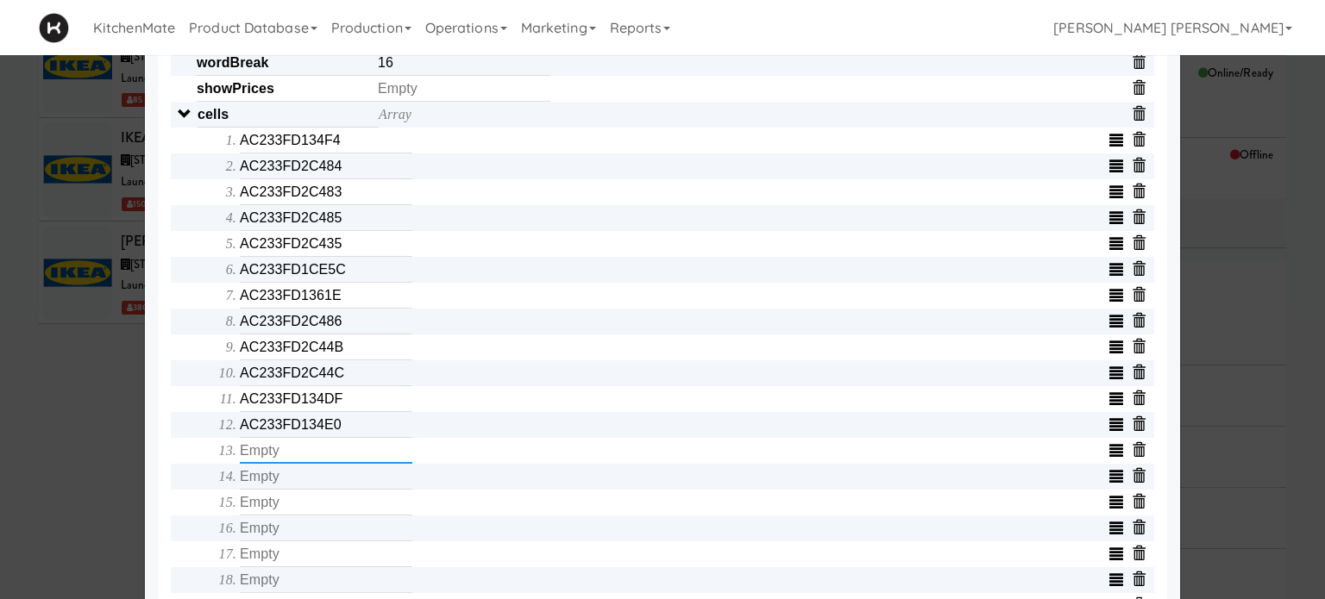
click at [330, 464] on input "text" at bounding box center [326, 451] width 173 height 26
type input "AC233FD2C448"
click at [330, 479] on input "text" at bounding box center [326, 477] width 173 height 26
type input "AC233FD2C445"
click at [327, 500] on input "text" at bounding box center [326, 503] width 173 height 26
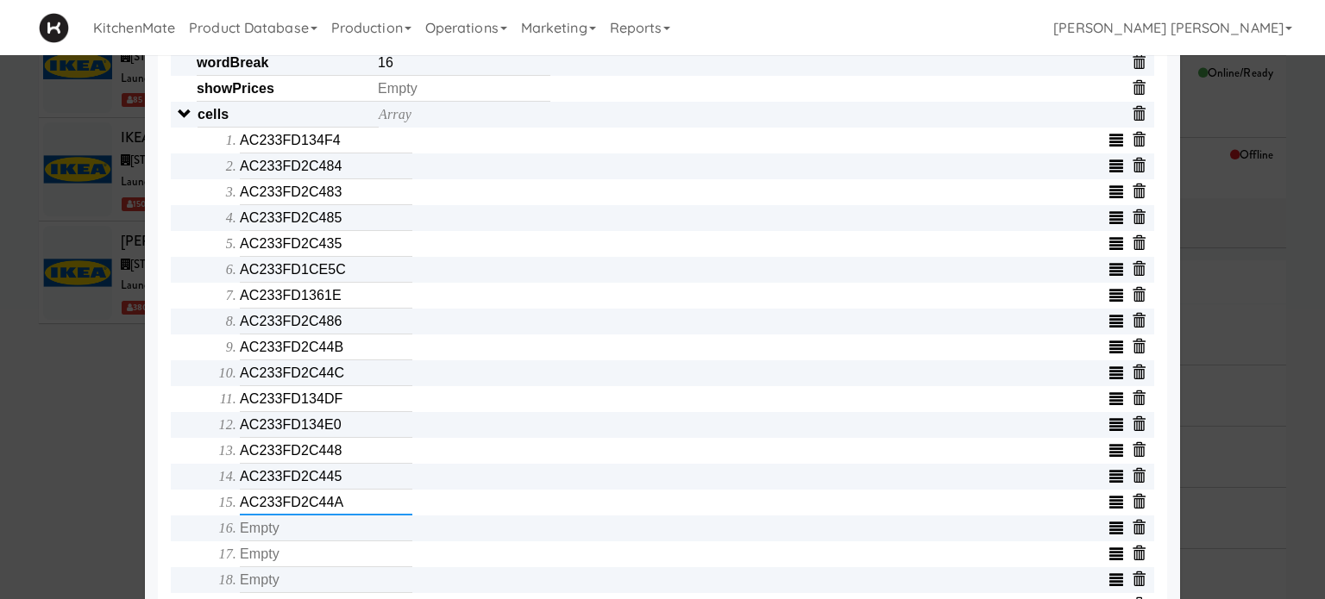
type input "AC233FD2C44A"
click at [319, 542] on input "text" at bounding box center [326, 529] width 173 height 26
type input "AC233FD2C446"
click at [317, 555] on input "text" at bounding box center [326, 555] width 173 height 26
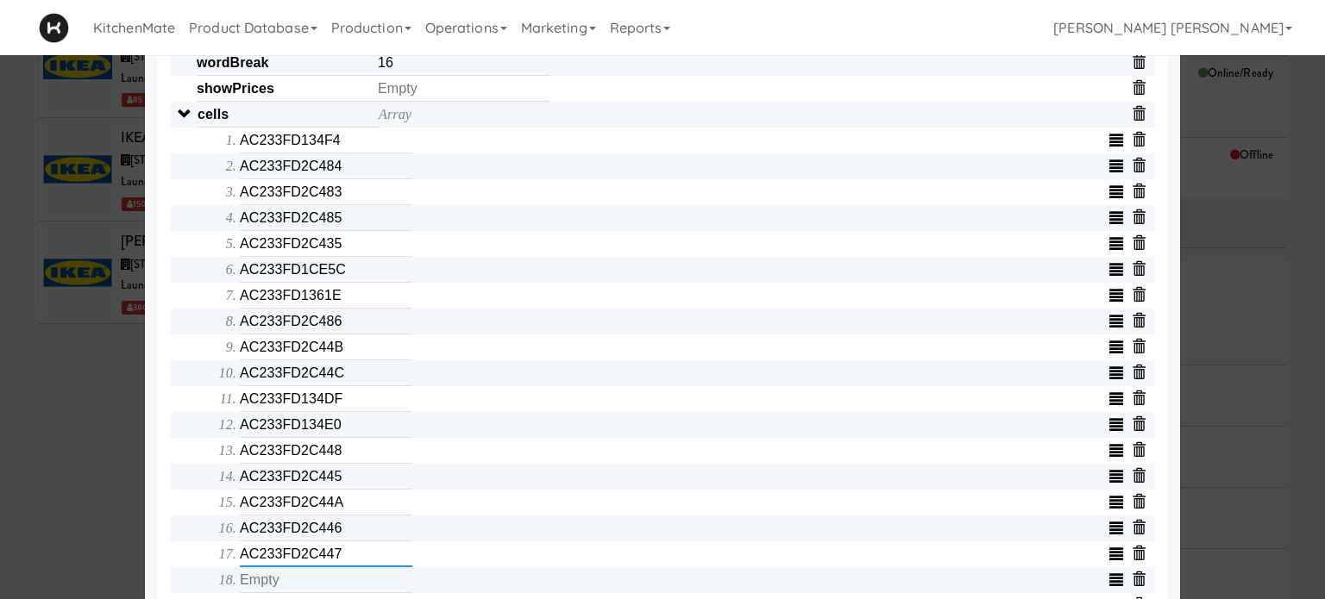
type input "AC233FD2C447"
click at [313, 584] on input "text" at bounding box center [326, 581] width 173 height 26
type input "AC233FD2C449"
click at [163, 524] on div "Object serialNumber AC233FC0825D identity templateId e7b373cc046e4e39a45d1f38c1…" at bounding box center [662, 286] width 1009 height 1394
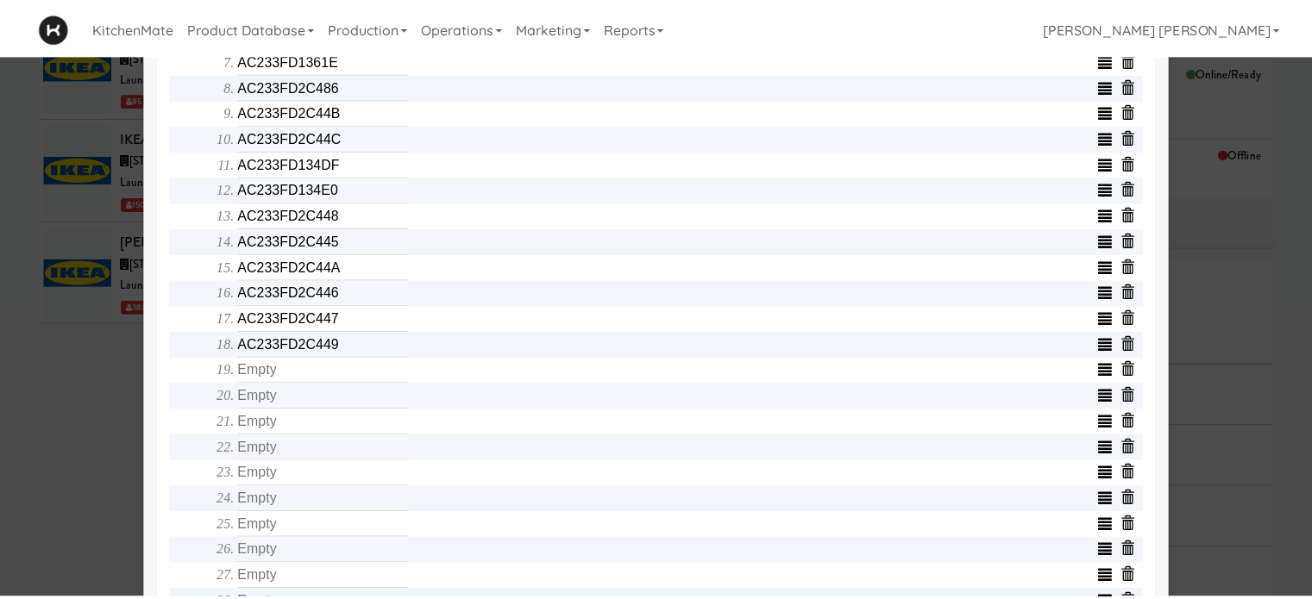
scroll to position [991, 0]
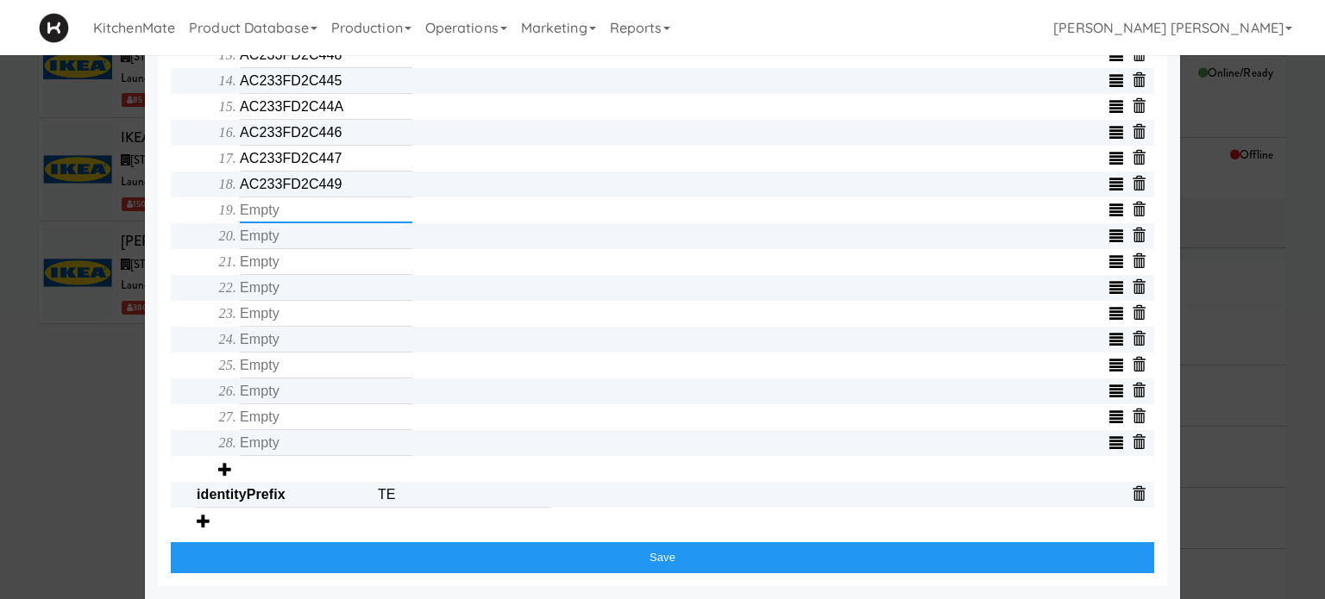
click at [269, 204] on input "text" at bounding box center [326, 211] width 173 height 26
type input "AC233FD134ED"
click at [269, 244] on input "text" at bounding box center [326, 236] width 173 height 26
type input "AC233FD1D051"
click at [331, 267] on input "text" at bounding box center [326, 262] width 173 height 26
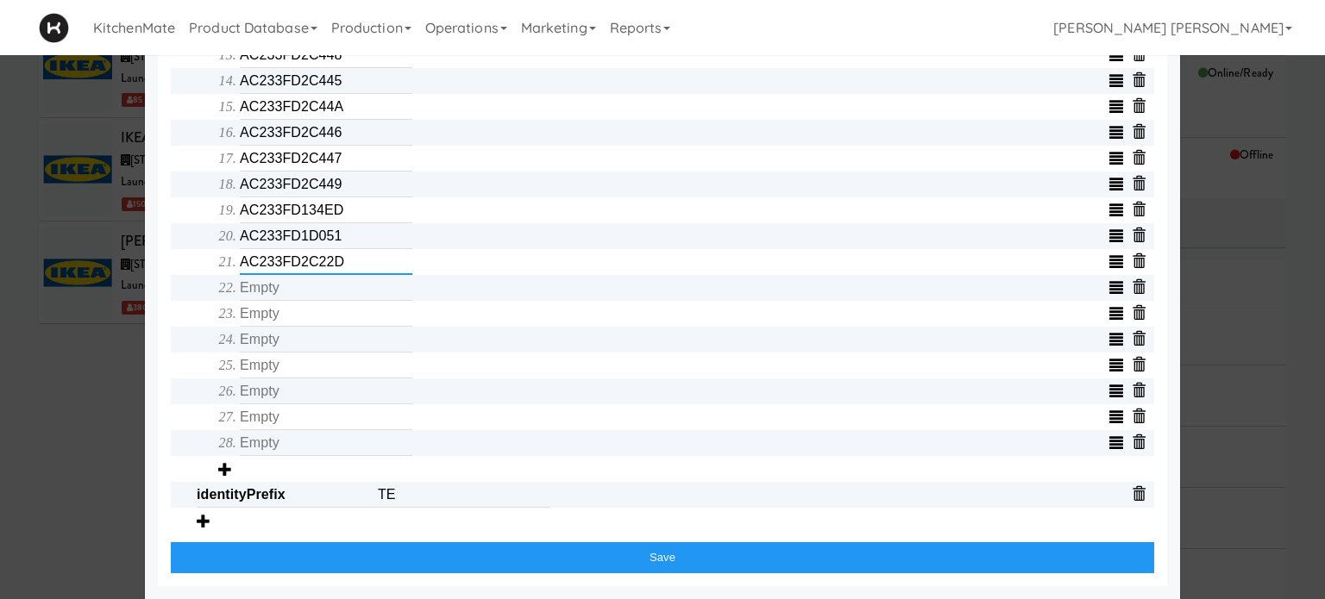
type input "AC233FD2C22D"
click at [311, 296] on input "text" at bounding box center [326, 288] width 173 height 26
type input "AC233FD2C2CD"
click at [307, 317] on input "text" at bounding box center [326, 314] width 173 height 26
type input "AC233FD2C2DB"
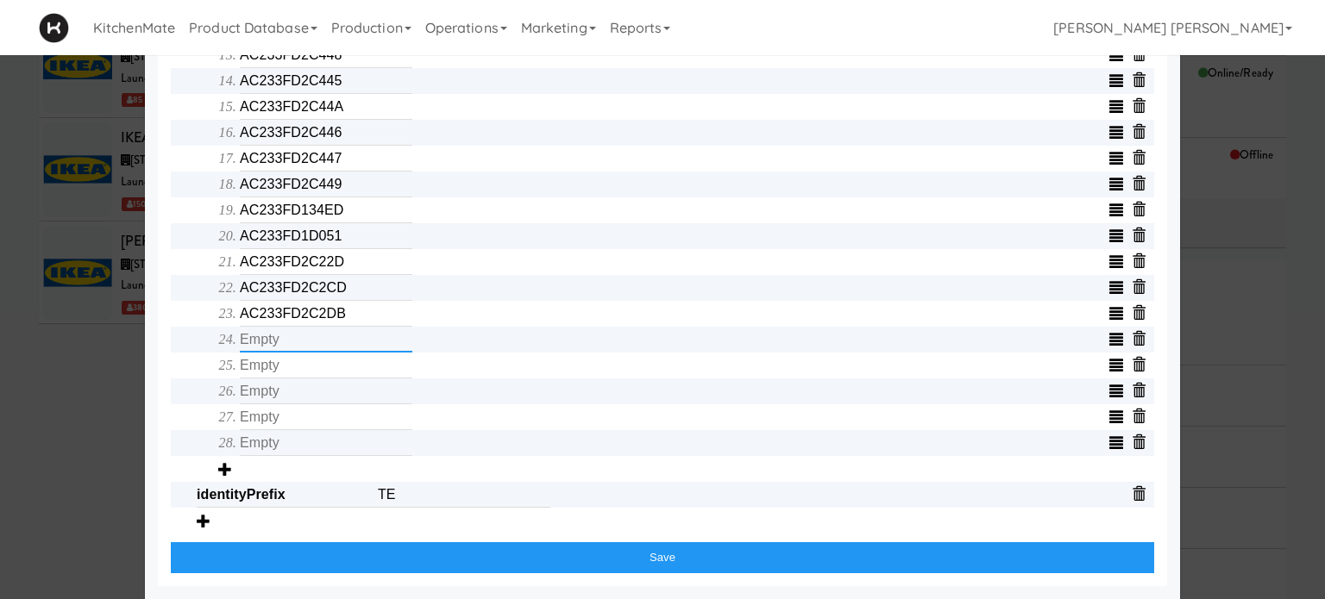
click at [290, 348] on input "text" at bounding box center [326, 340] width 173 height 26
type input "AC233FD134DA"
click at [284, 375] on input "text" at bounding box center [326, 366] width 173 height 26
type input "AC233FD38859"
click at [281, 389] on input "text" at bounding box center [326, 392] width 173 height 26
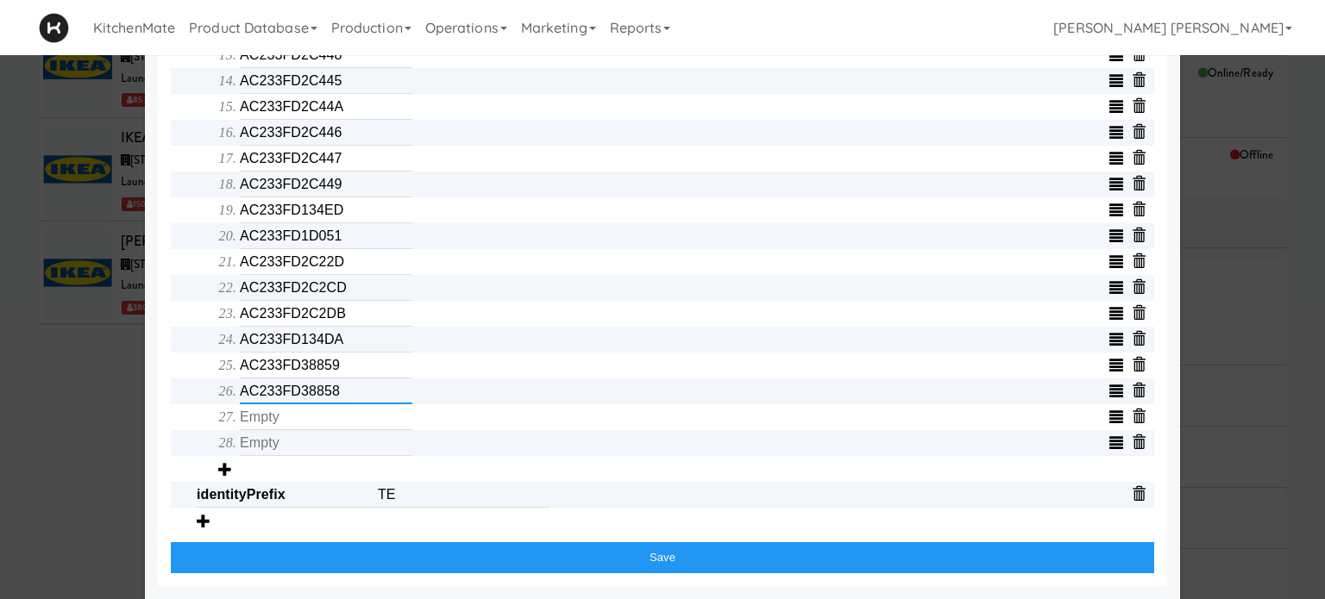
type input "AC233FD38858"
click at [269, 414] on input "text" at bounding box center [326, 418] width 173 height 26
type input "AC233FD2C2D5"
click at [270, 444] on input "text" at bounding box center [326, 443] width 173 height 26
type input "AC233FD1CF25"
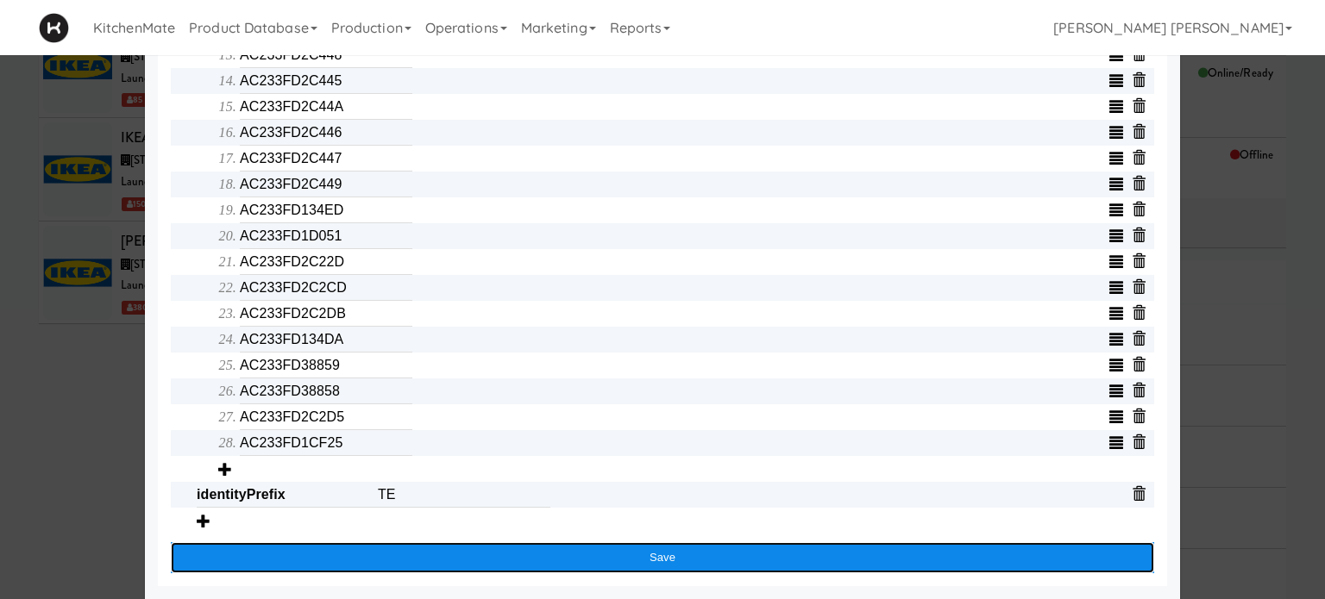
click at [543, 555] on button "Save" at bounding box center [662, 558] width 983 height 31
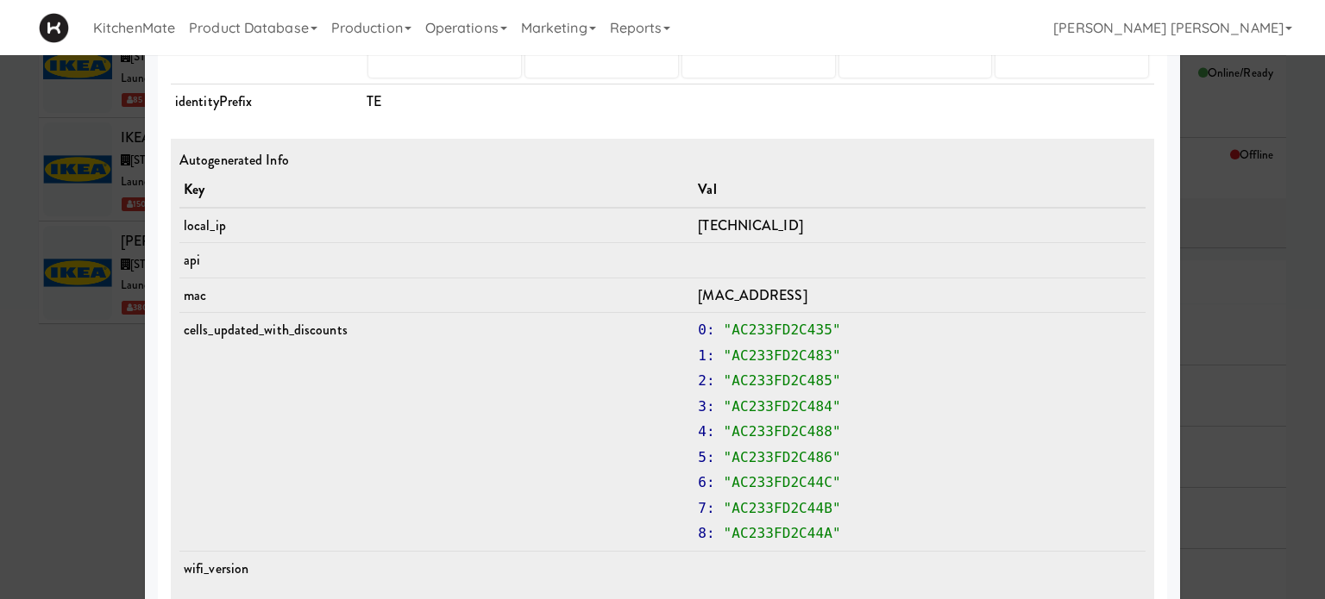
click at [0, 423] on div at bounding box center [662, 299] width 1325 height 599
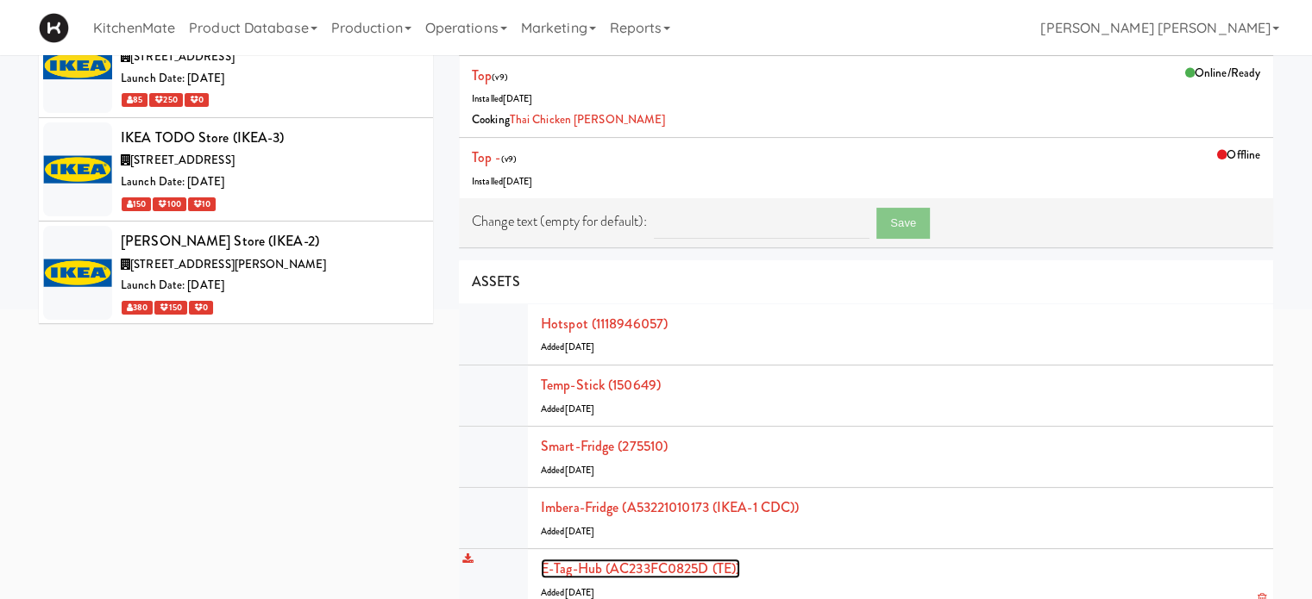
click at [624, 564] on link "E-tag-hub (AC233FC0825D (TE))" at bounding box center [640, 569] width 199 height 20
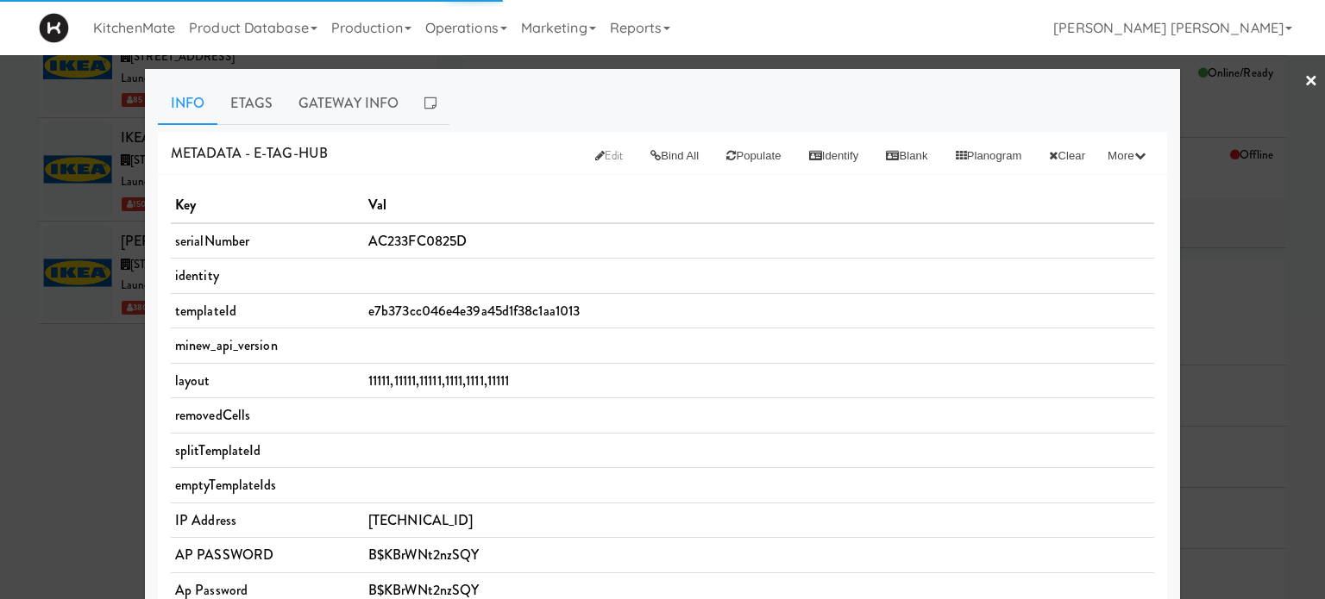
click at [651, 312] on td "e7b373cc046e4e39a45d1f38c1aa1013" at bounding box center [759, 310] width 790 height 35
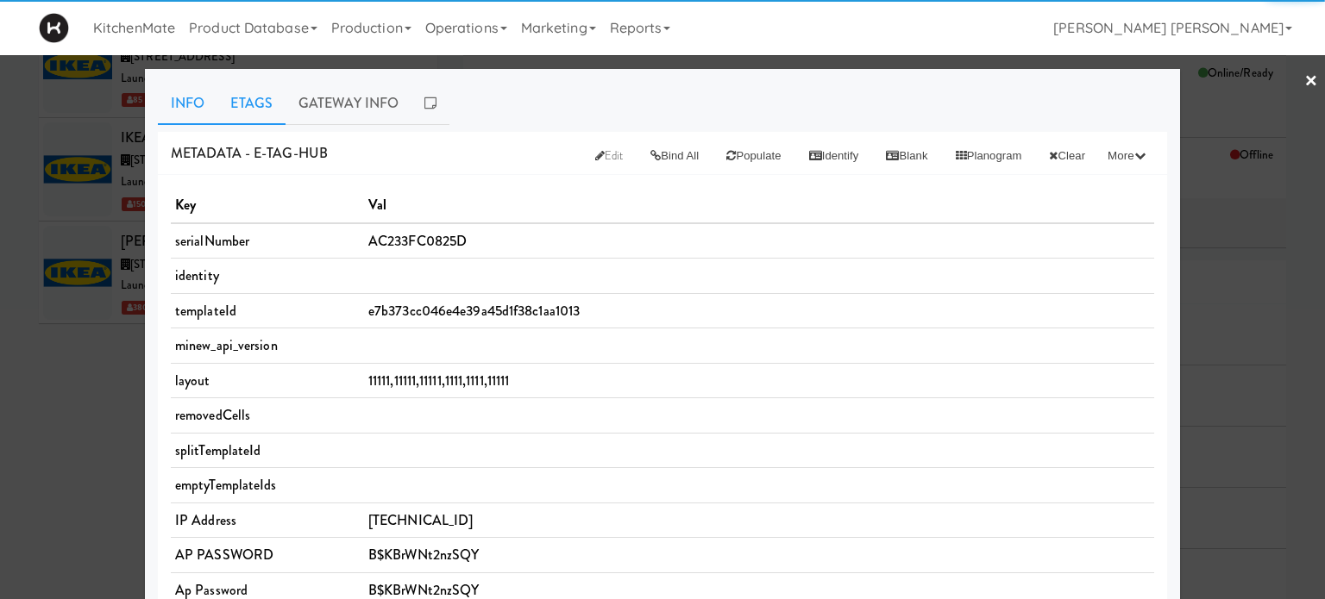
click at [240, 94] on link "Etags" at bounding box center [251, 103] width 68 height 43
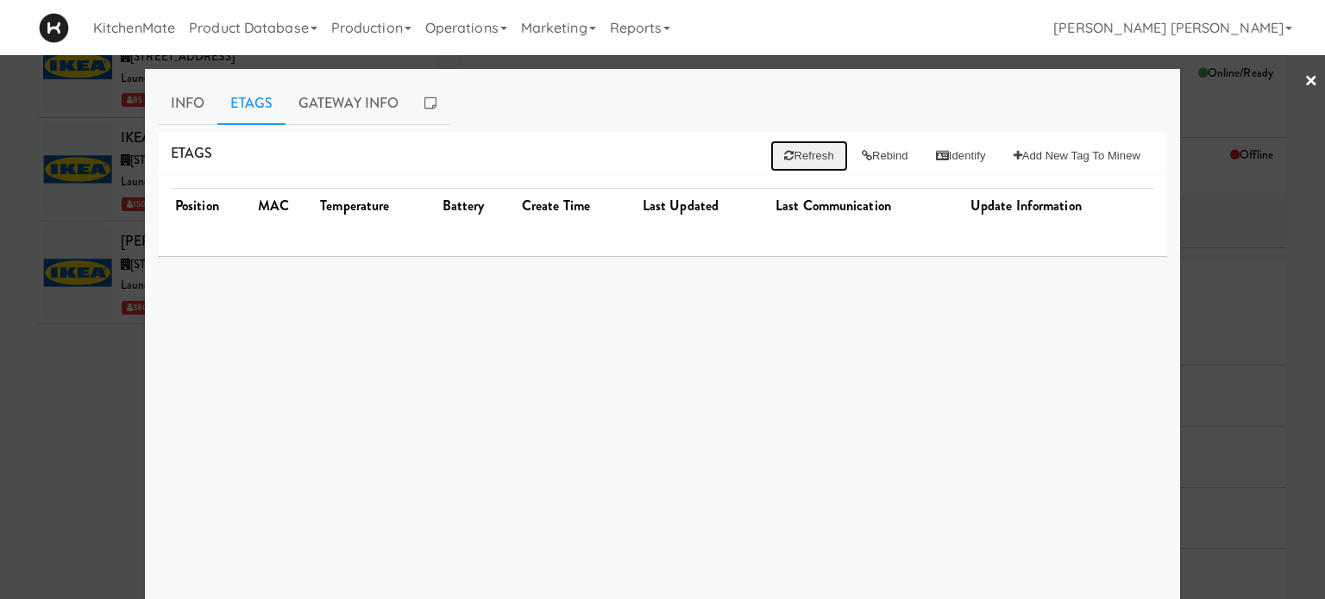
click at [780, 162] on button "Refresh" at bounding box center [808, 156] width 77 height 31
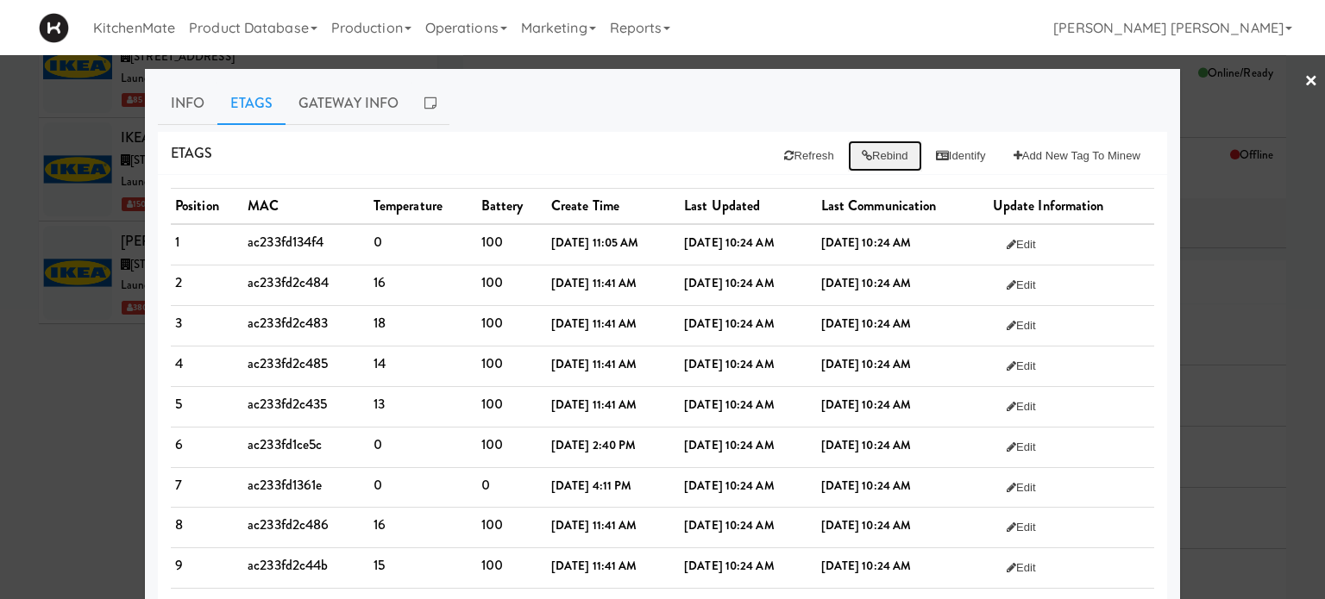
click at [862, 154] on icon at bounding box center [867, 155] width 10 height 11
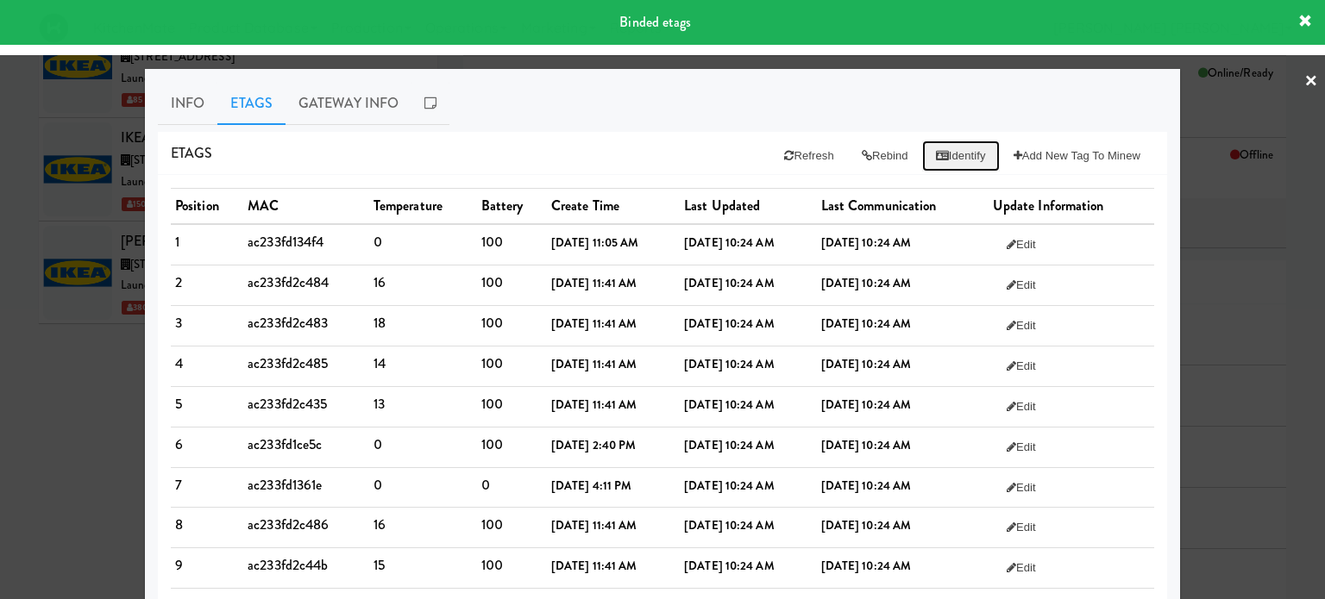
click at [937, 154] on button "Identify" at bounding box center [961, 156] width 78 height 31
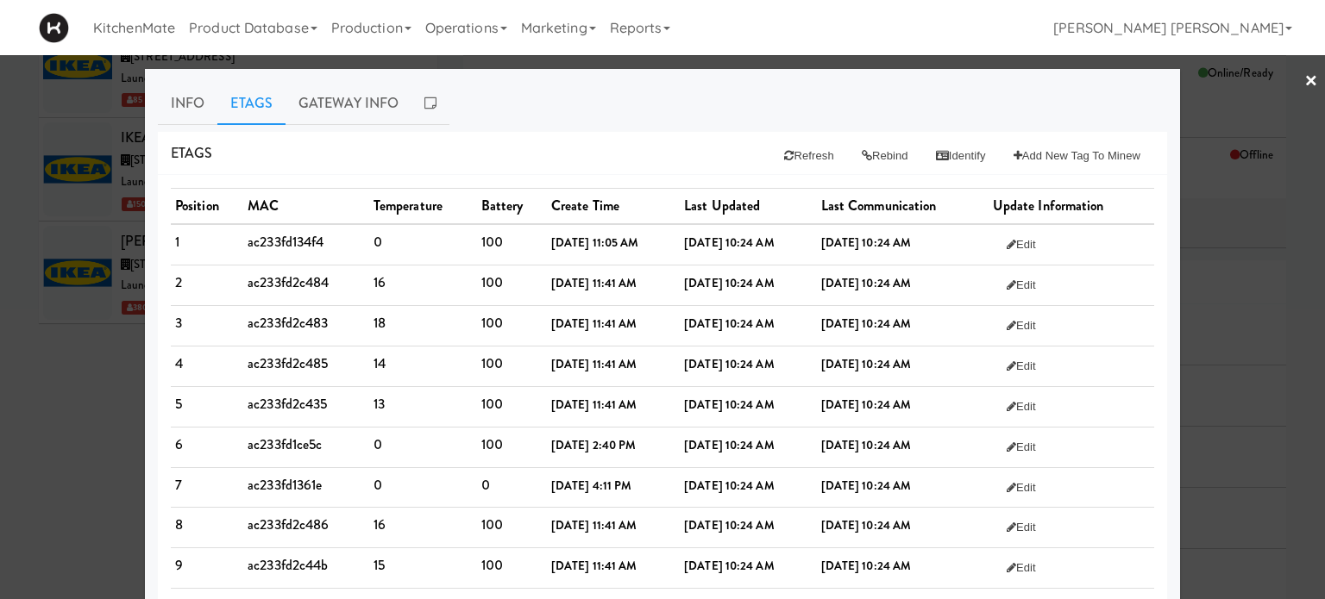
click at [794, 158] on button "Refresh" at bounding box center [808, 156] width 77 height 31
click at [869, 155] on button "Rebind" at bounding box center [885, 156] width 74 height 31
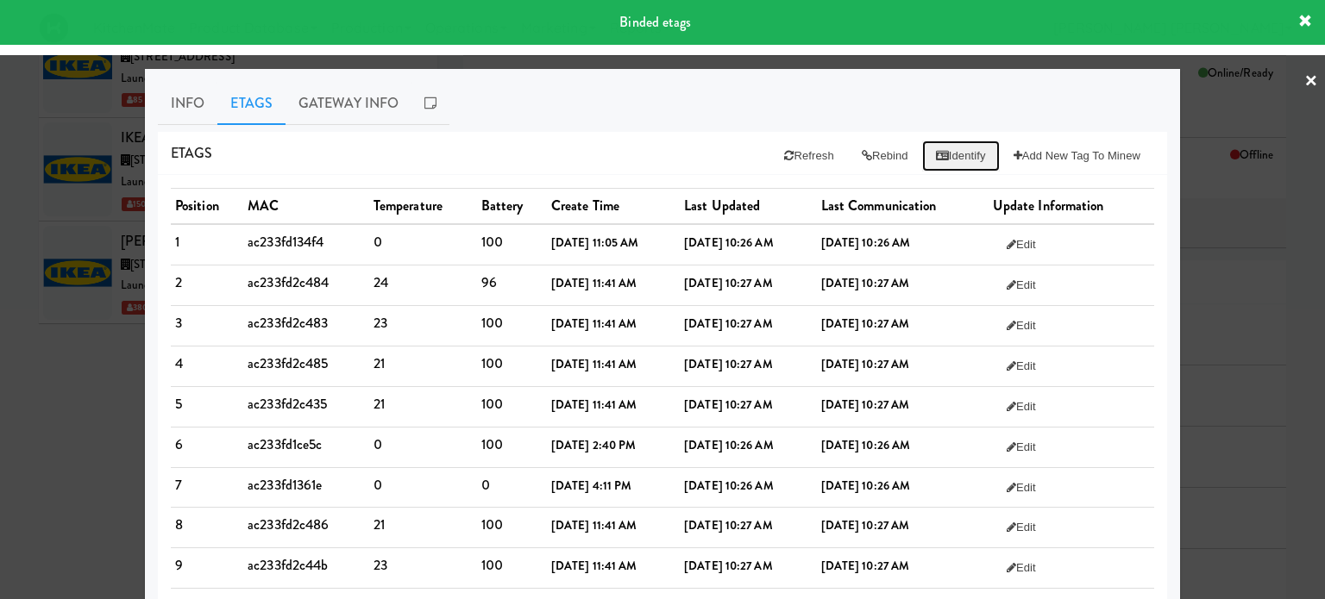
click at [936, 155] on icon at bounding box center [942, 155] width 13 height 11
